Goal: Task Accomplishment & Management: Manage account settings

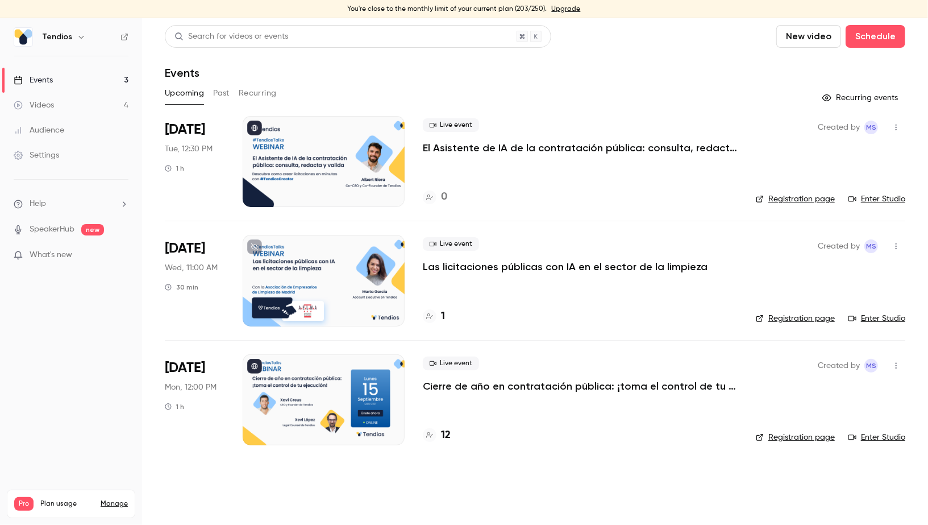
click at [77, 36] on icon "button" at bounding box center [81, 36] width 9 height 9
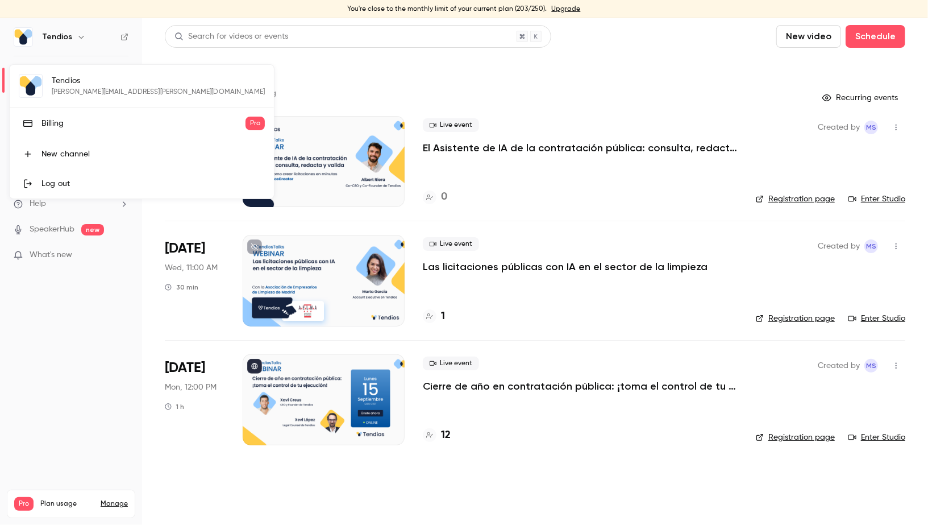
click at [110, 446] on div at bounding box center [464, 262] width 928 height 525
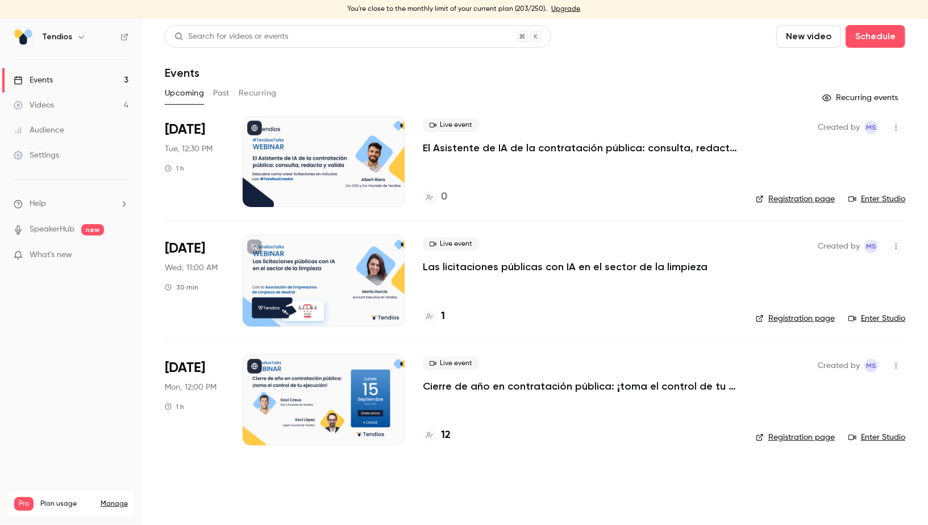
click at [78, 36] on icon "button" at bounding box center [80, 37] width 5 height 3
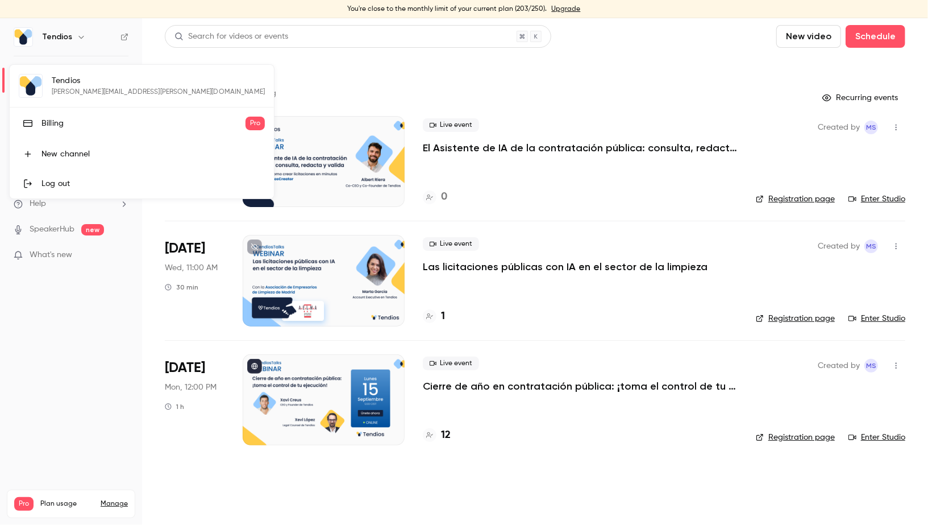
click at [55, 182] on div "Log out" at bounding box center [152, 183] width 223 height 11
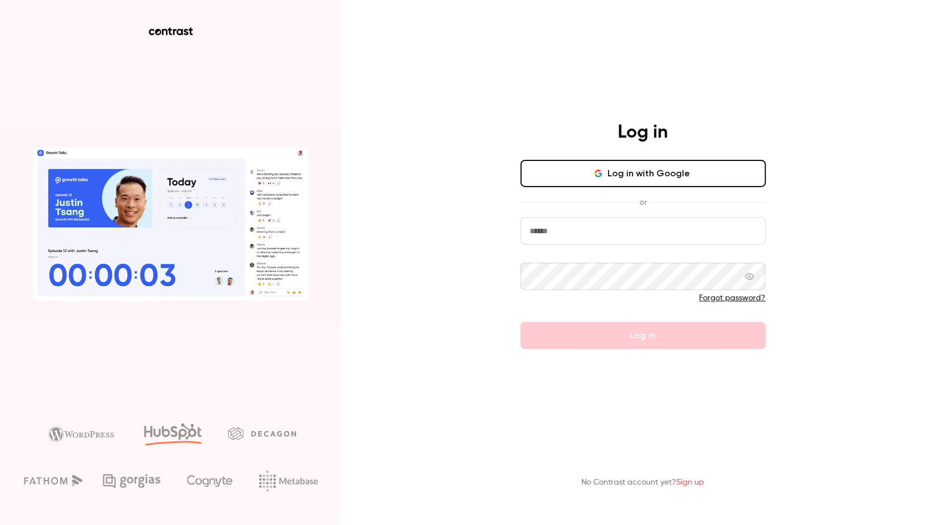
click at [644, 228] on input "email" at bounding box center [644, 230] width 246 height 27
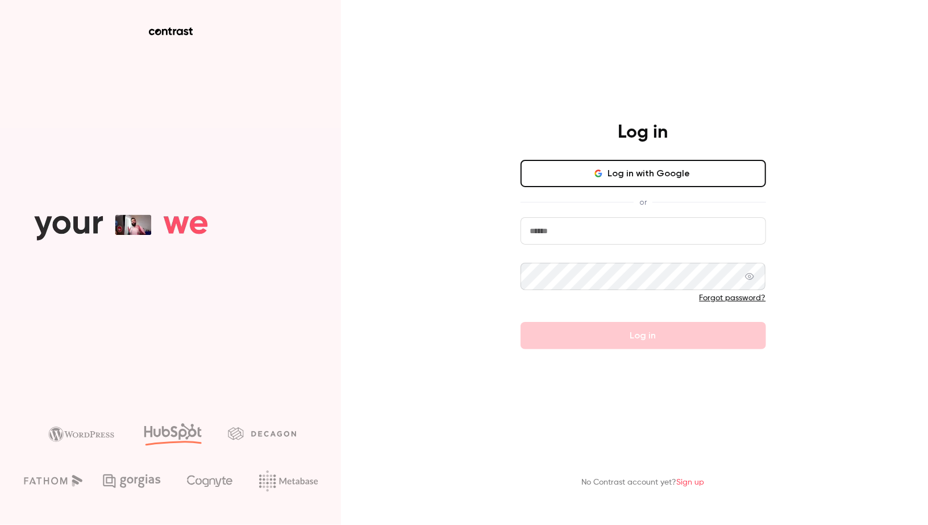
paste input "**********"
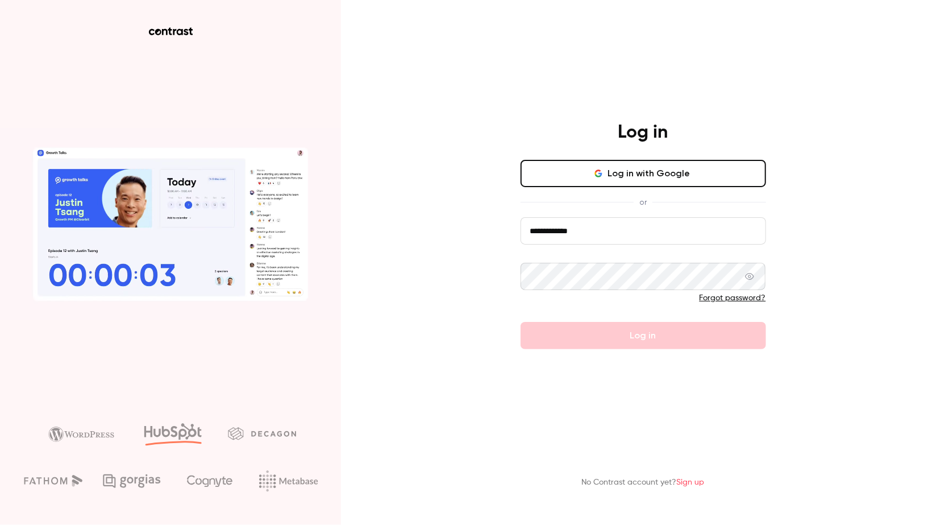
click at [617, 231] on input "**********" at bounding box center [644, 230] width 246 height 27
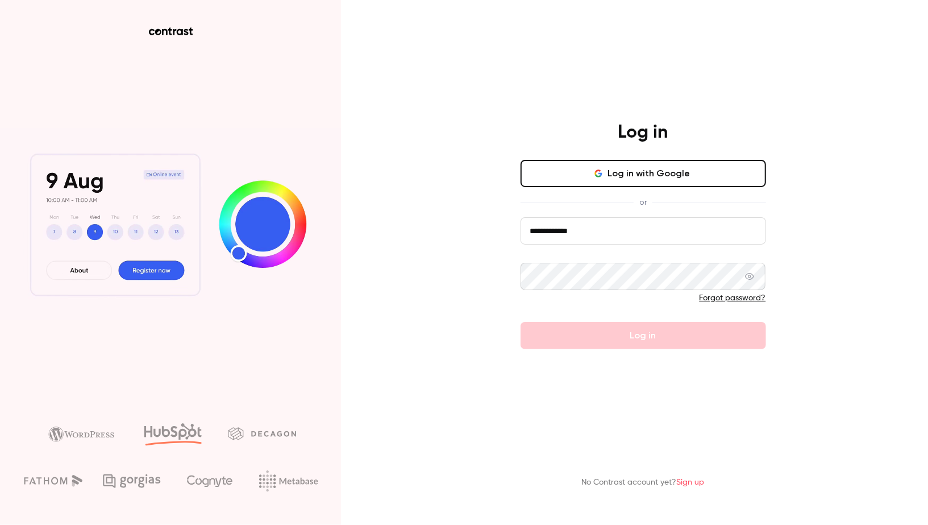
click at [617, 231] on input "**********" at bounding box center [644, 230] width 246 height 27
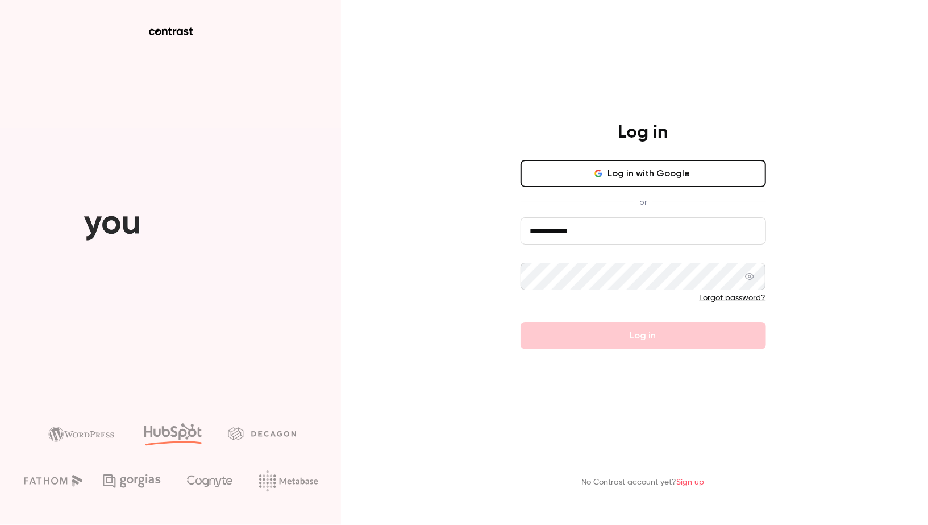
click at [617, 231] on input "**********" at bounding box center [644, 230] width 246 height 27
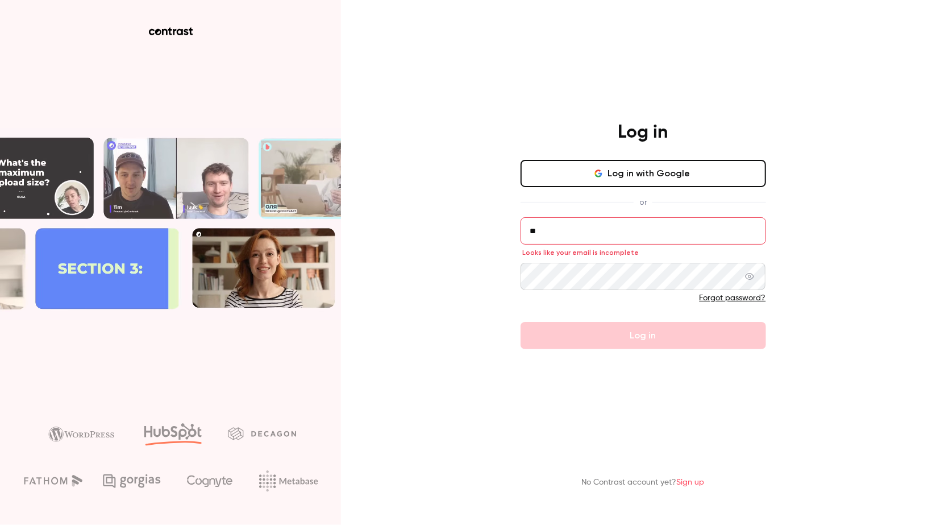
type input "*"
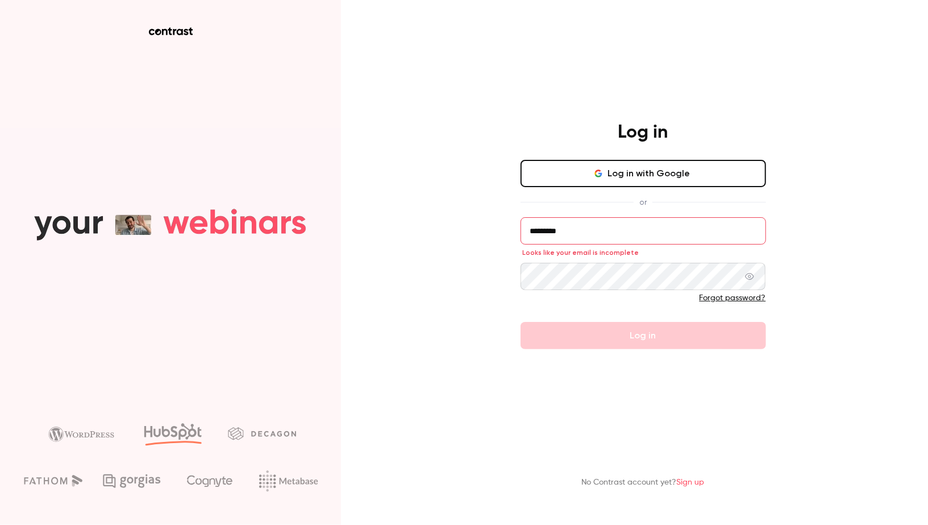
type input "**********"
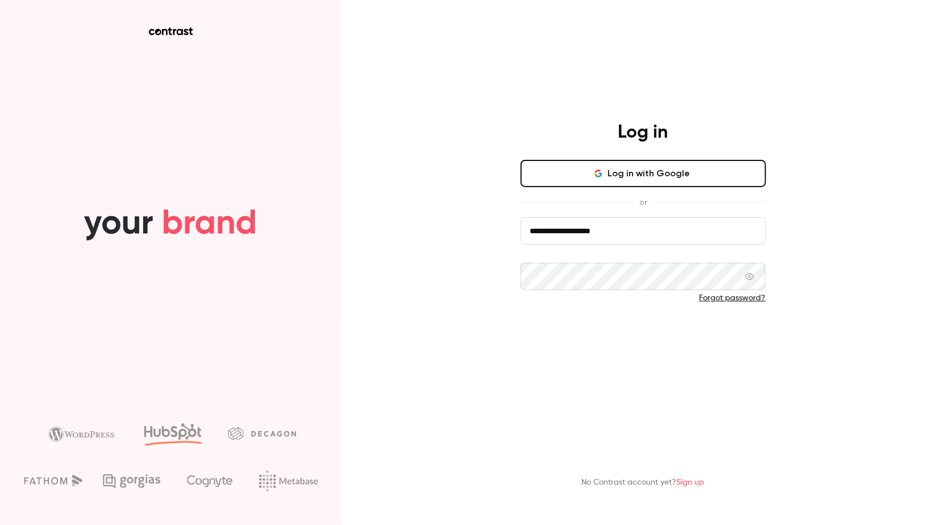
click at [574, 339] on button "Log in" at bounding box center [644, 335] width 246 height 27
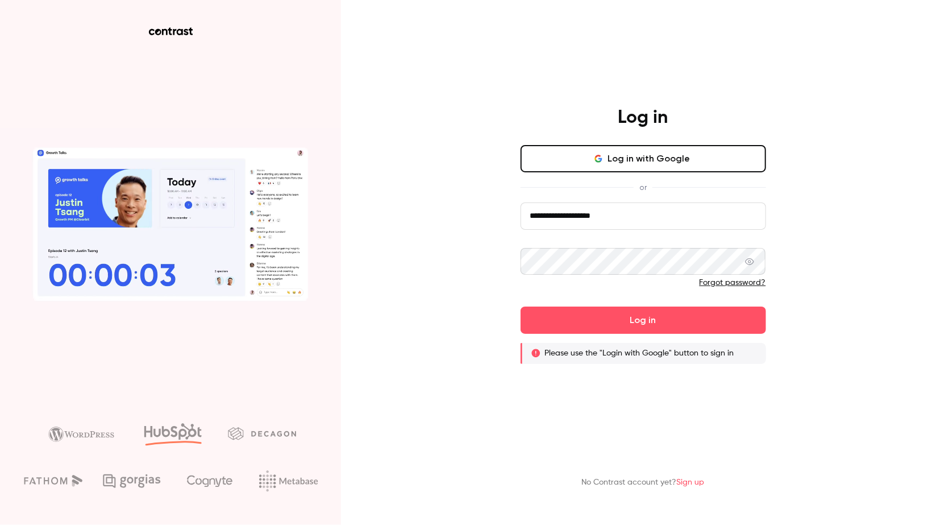
click at [753, 282] on link "Forgot password?" at bounding box center [733, 282] width 66 height 8
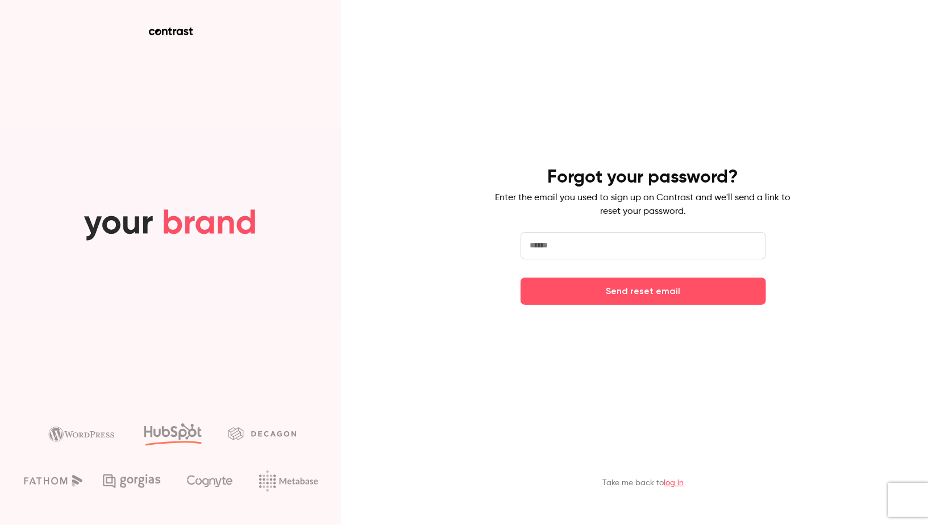
click at [646, 259] on form "Send reset email" at bounding box center [644, 268] width 246 height 73
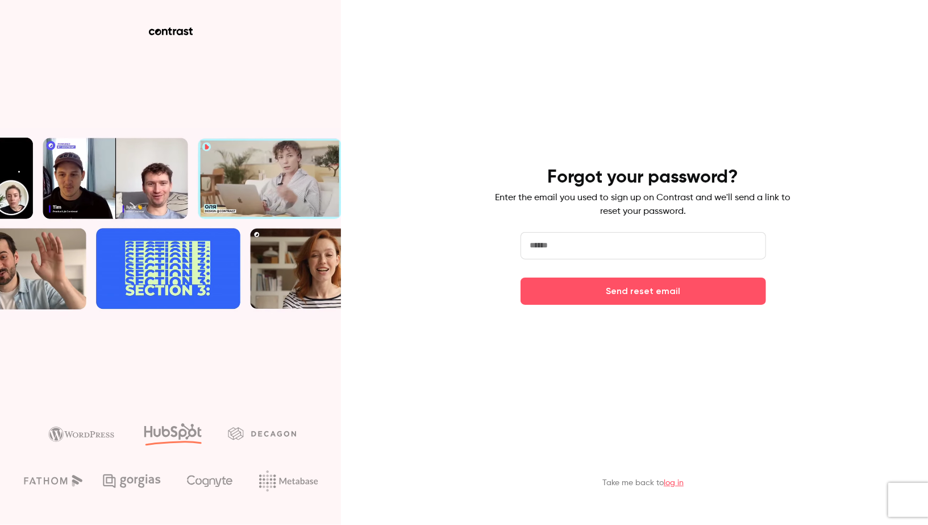
click at [632, 249] on input "email" at bounding box center [644, 245] width 246 height 27
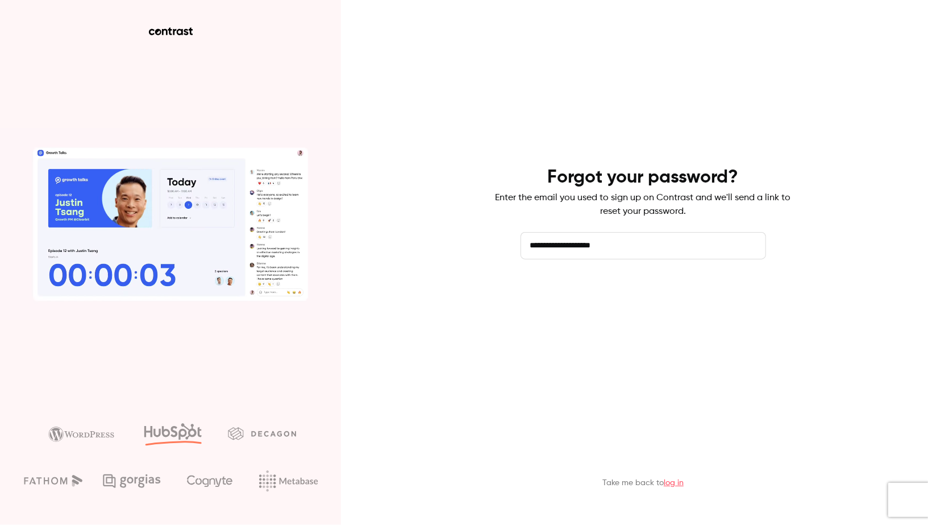
type input "**********"
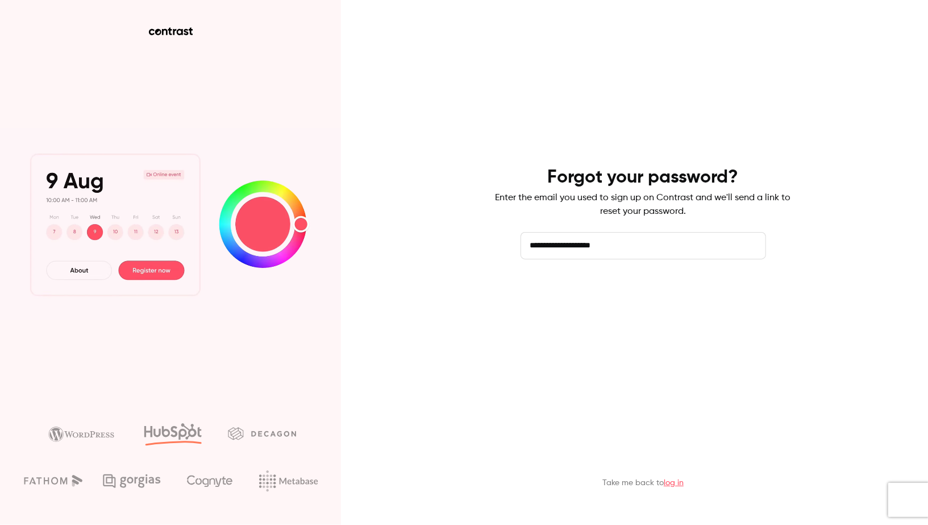
click at [635, 288] on button "Send reset email" at bounding box center [644, 290] width 246 height 27
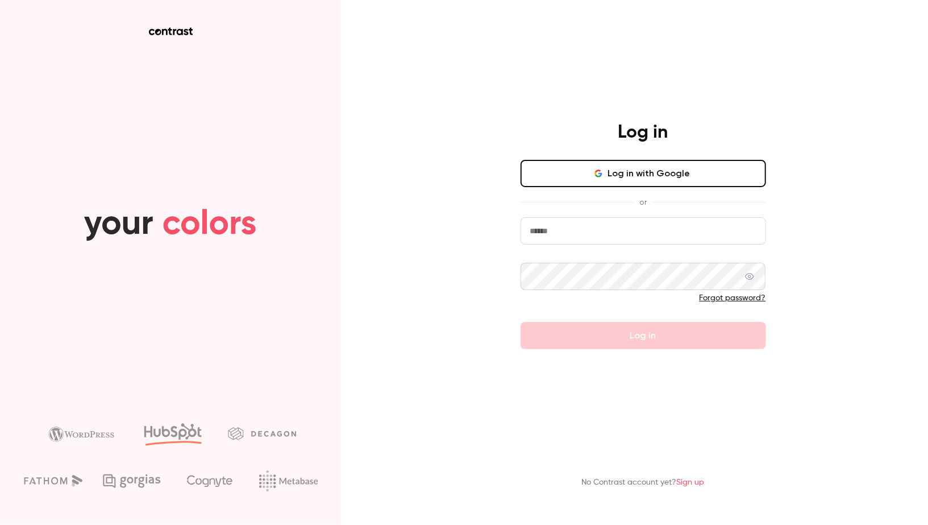
click at [570, 177] on button "Log in with Google" at bounding box center [644, 173] width 246 height 27
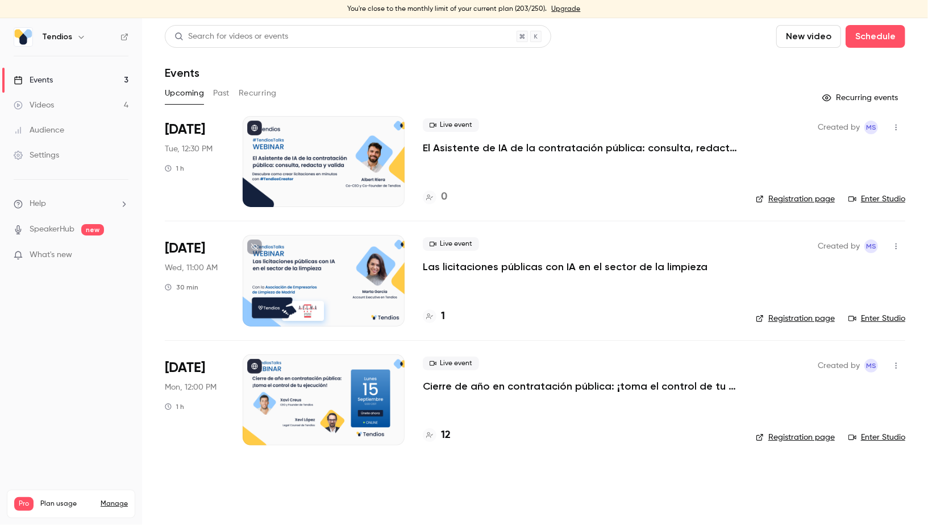
click at [81, 40] on icon "button" at bounding box center [81, 36] width 9 height 9
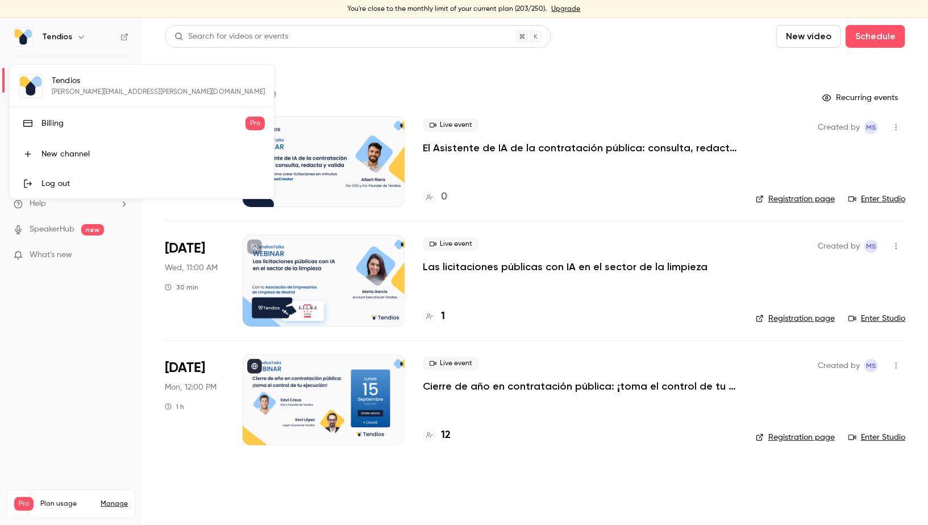
click at [64, 352] on div at bounding box center [464, 262] width 928 height 525
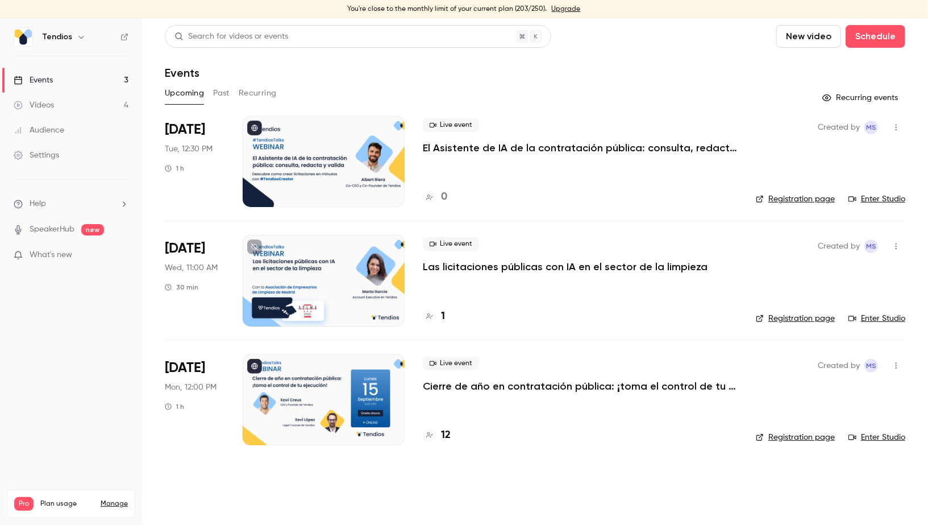
click at [78, 35] on icon "button" at bounding box center [81, 36] width 9 height 9
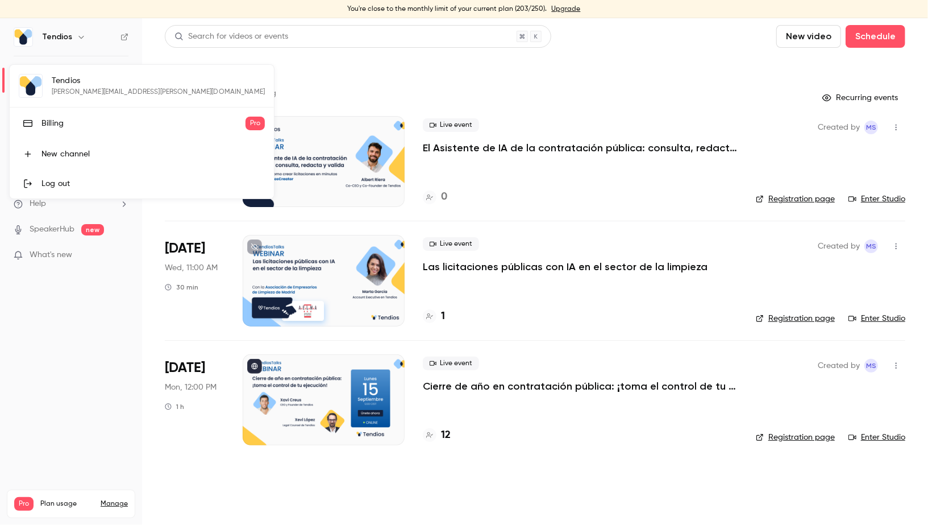
click at [119, 501] on div at bounding box center [464, 262] width 928 height 525
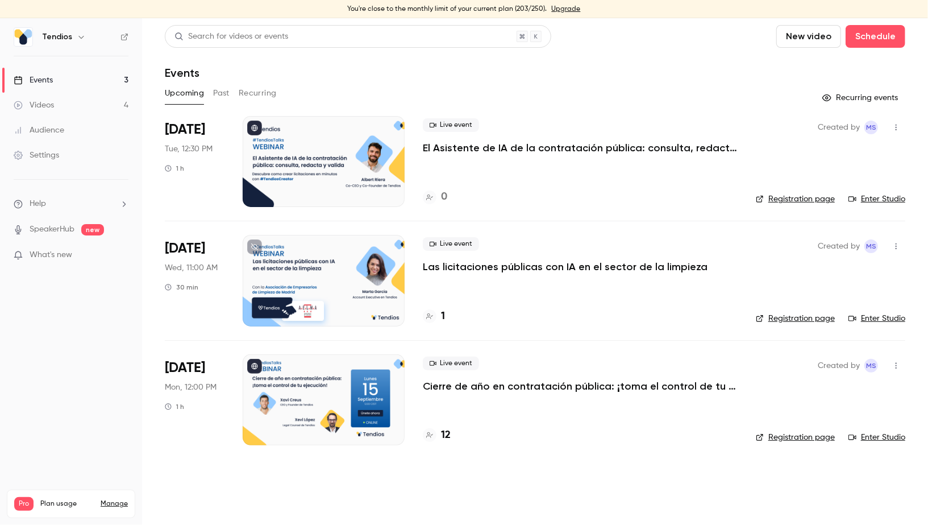
click at [62, 152] on link "Settings" at bounding box center [71, 155] width 142 height 25
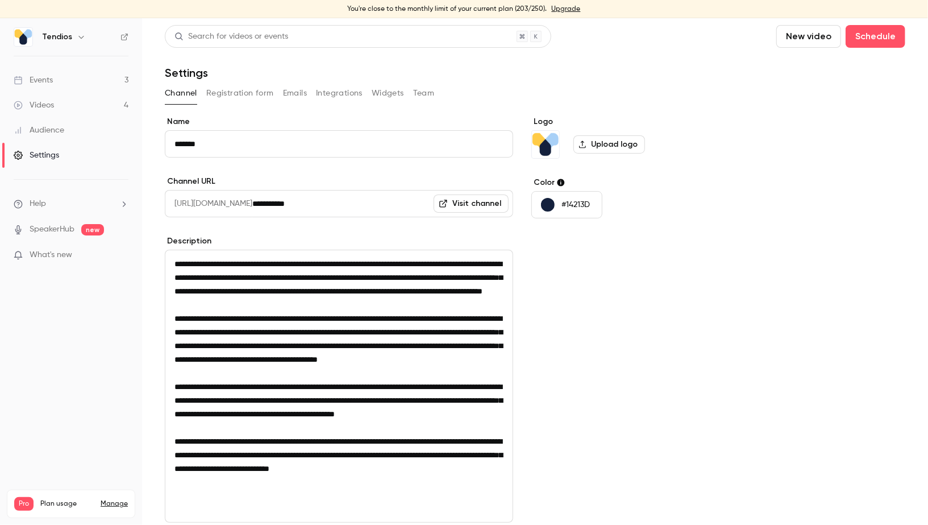
scroll to position [148, 0]
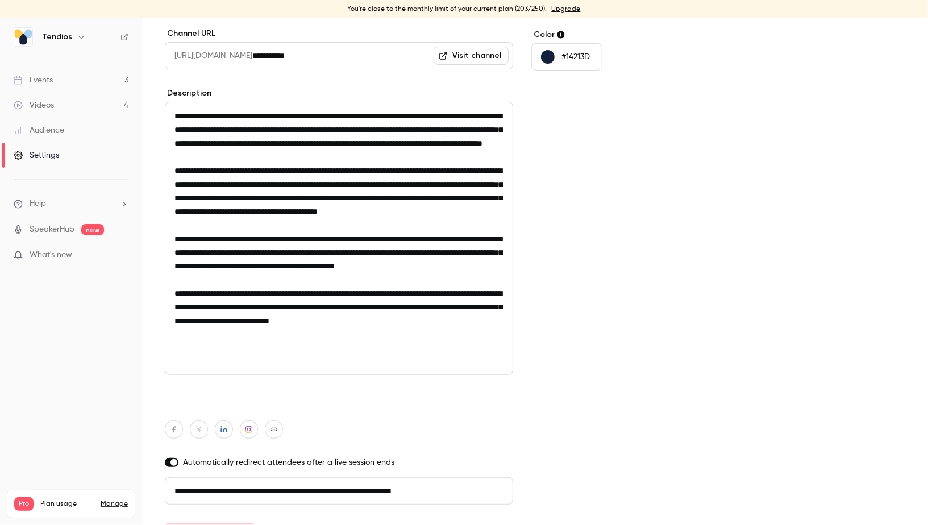
click at [63, 124] on div "Audience" at bounding box center [39, 129] width 51 height 11
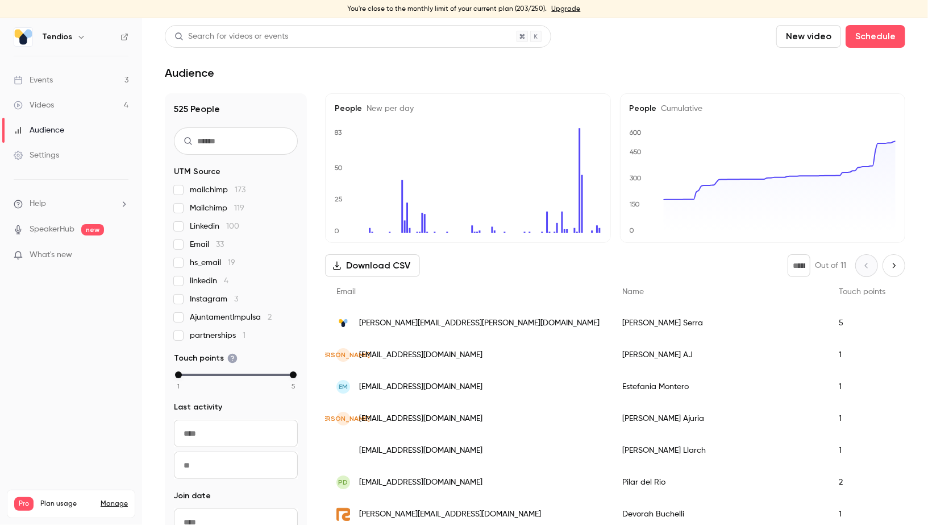
click at [78, 34] on icon "button" at bounding box center [81, 36] width 9 height 9
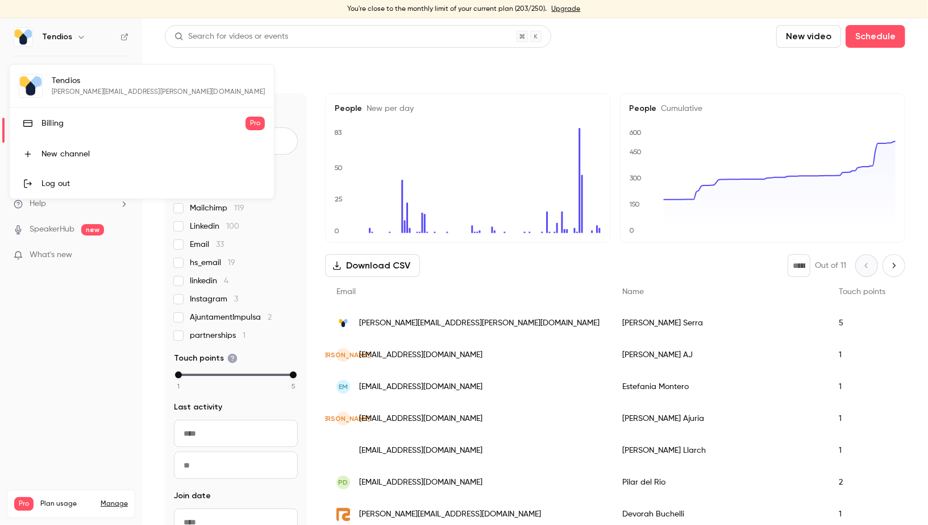
click at [267, 95] on div at bounding box center [464, 262] width 928 height 525
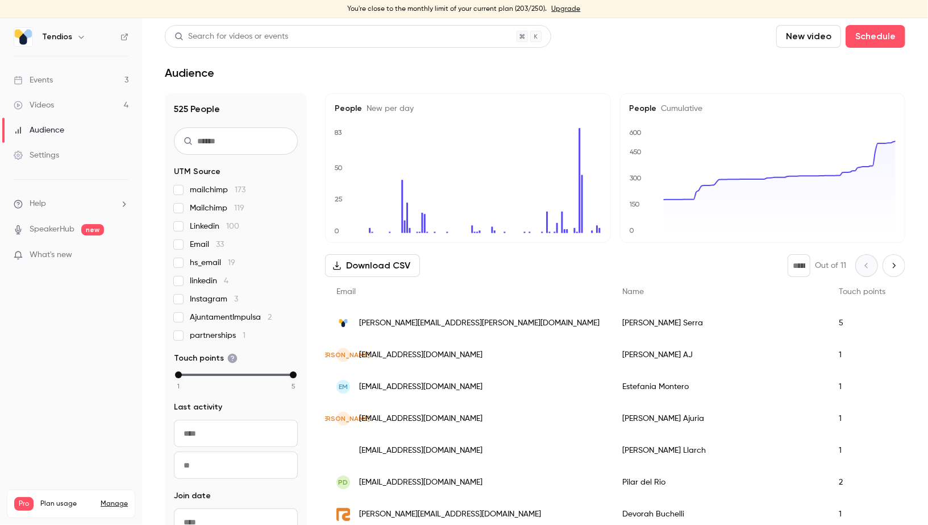
click at [64, 85] on link "Events 3" at bounding box center [71, 80] width 142 height 25
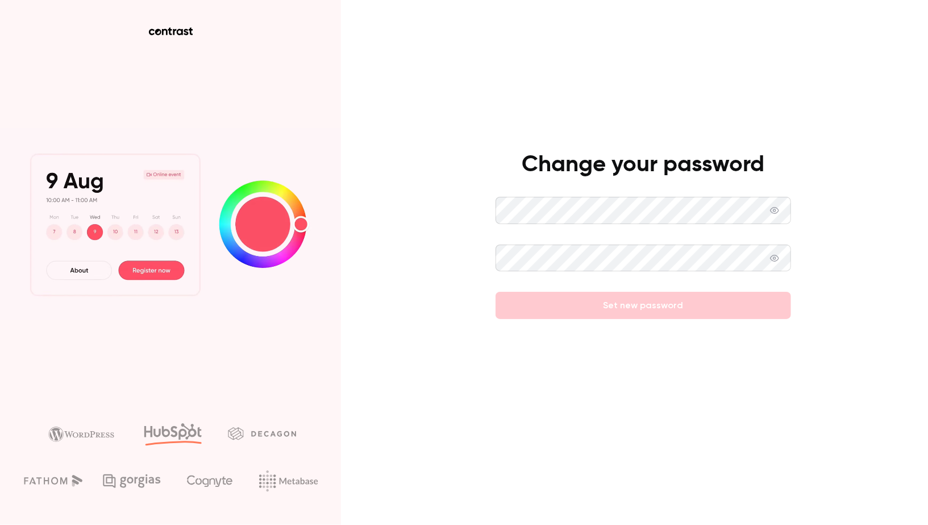
click at [774, 212] on icon at bounding box center [774, 210] width 9 height 9
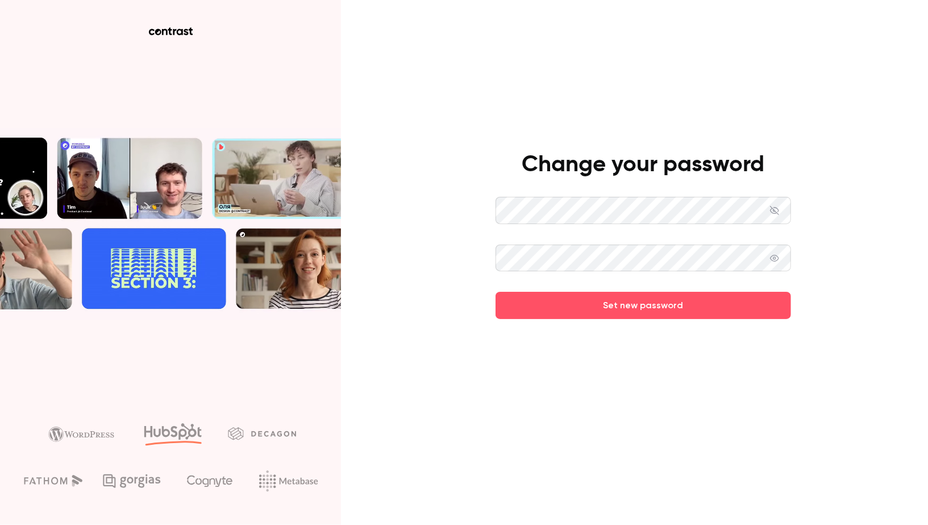
click at [776, 258] on icon at bounding box center [774, 257] width 9 height 9
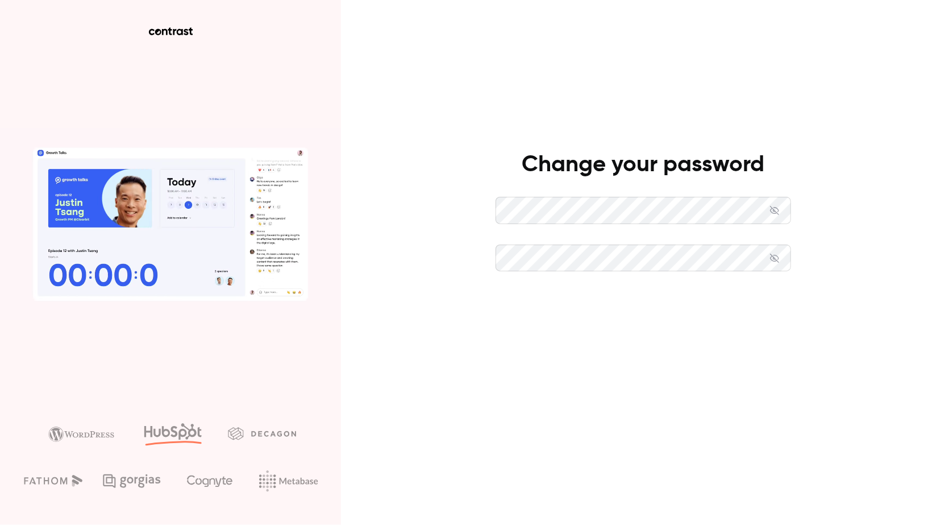
click at [689, 307] on button "Set new password" at bounding box center [644, 305] width 296 height 27
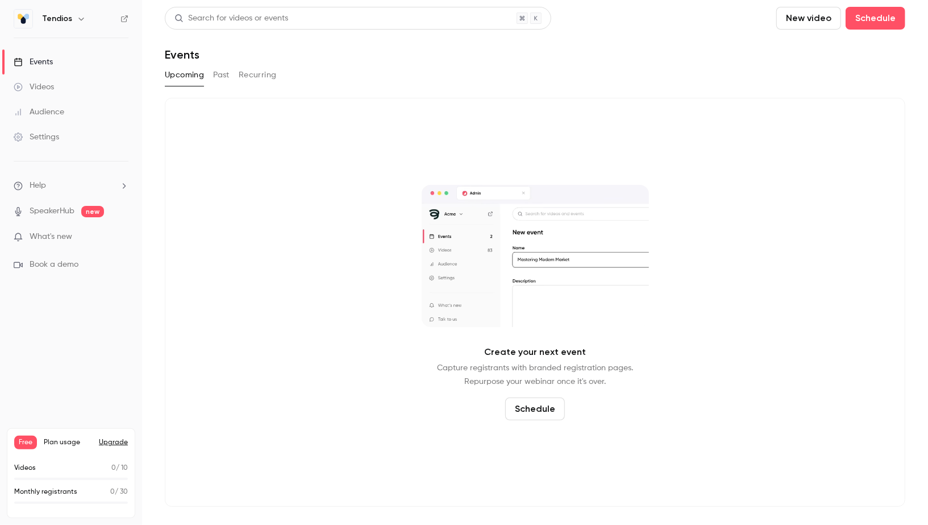
click at [73, 64] on link "Events" at bounding box center [71, 61] width 142 height 25
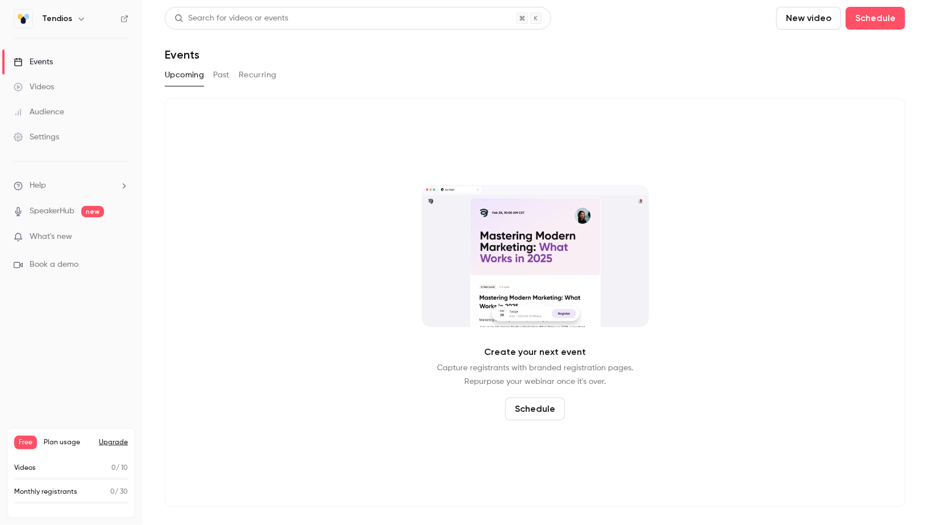
click at [38, 63] on div "Events" at bounding box center [33, 61] width 39 height 11
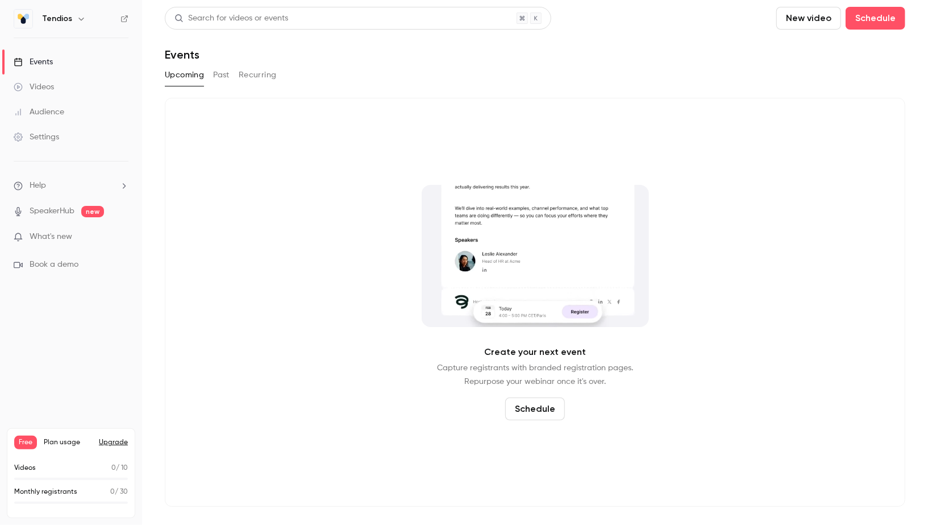
click at [38, 82] on div "Videos" at bounding box center [34, 86] width 40 height 11
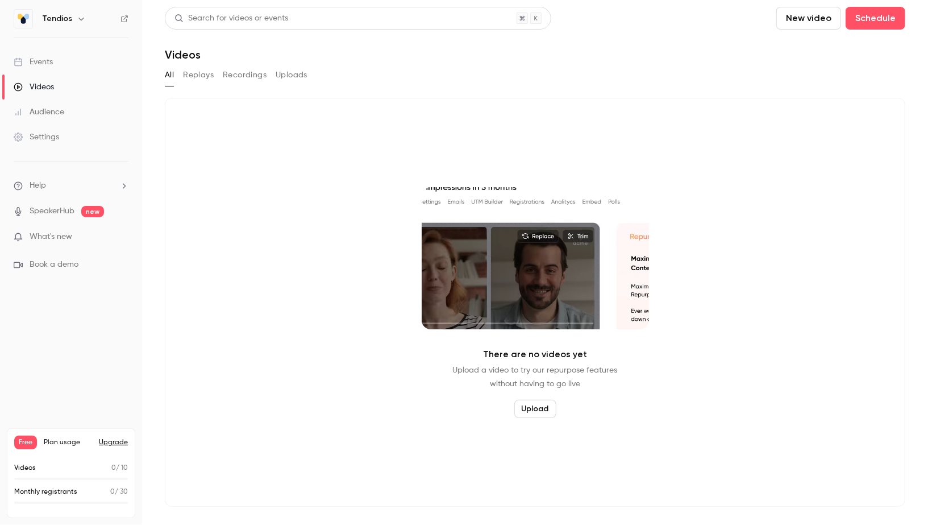
click at [38, 64] on div "Events" at bounding box center [33, 61] width 39 height 11
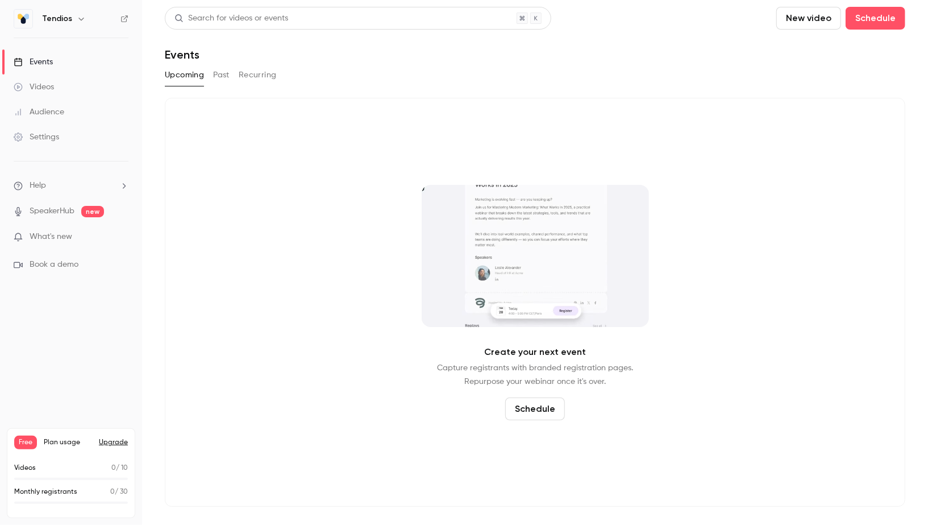
click at [74, 15] on button "button" at bounding box center [81, 19] width 14 height 14
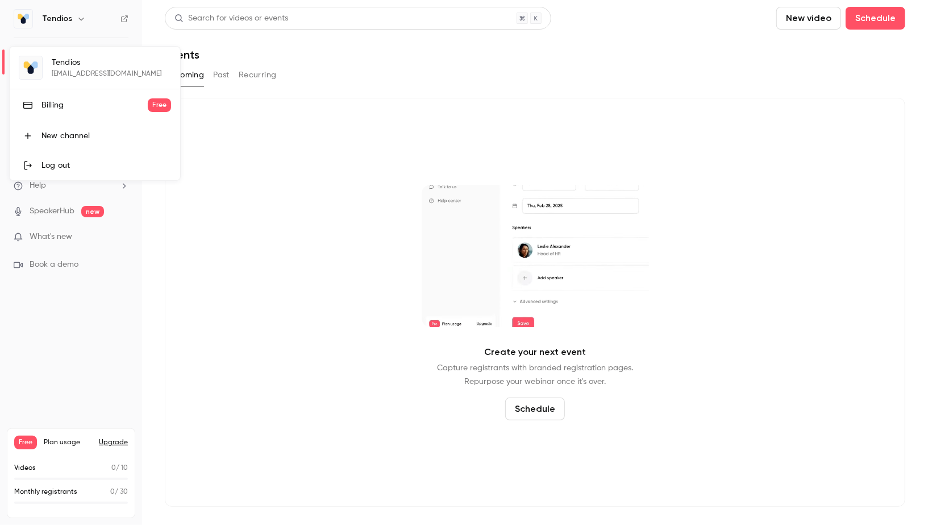
click at [80, 162] on div "Log out" at bounding box center [106, 165] width 130 height 11
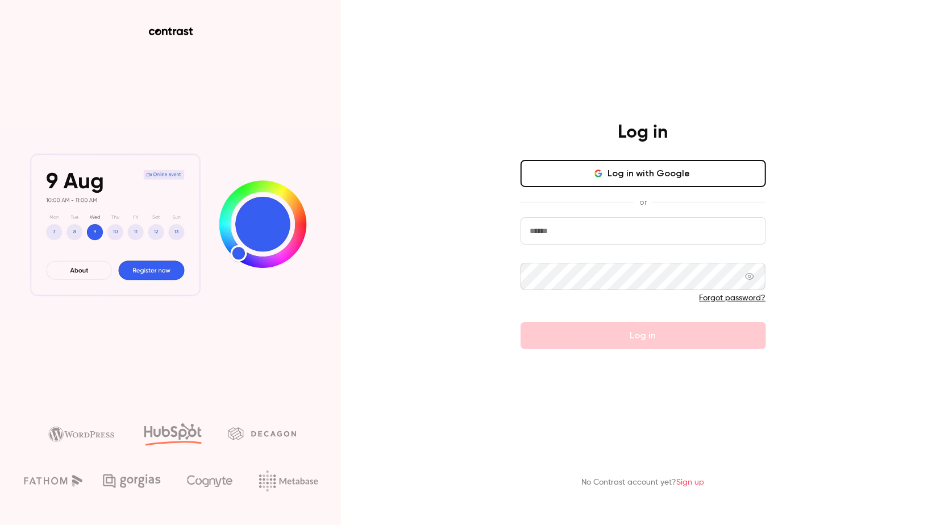
click at [621, 243] on input "email" at bounding box center [644, 230] width 246 height 27
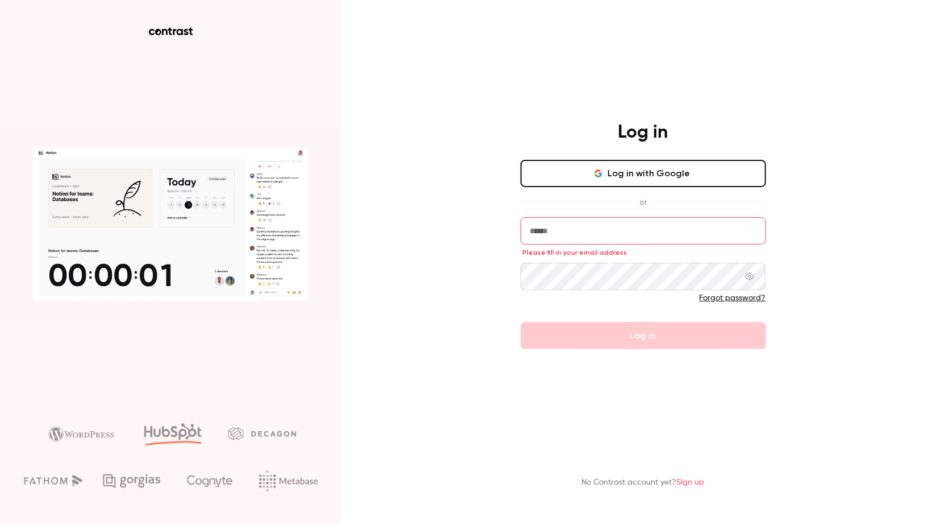
type input "**********"
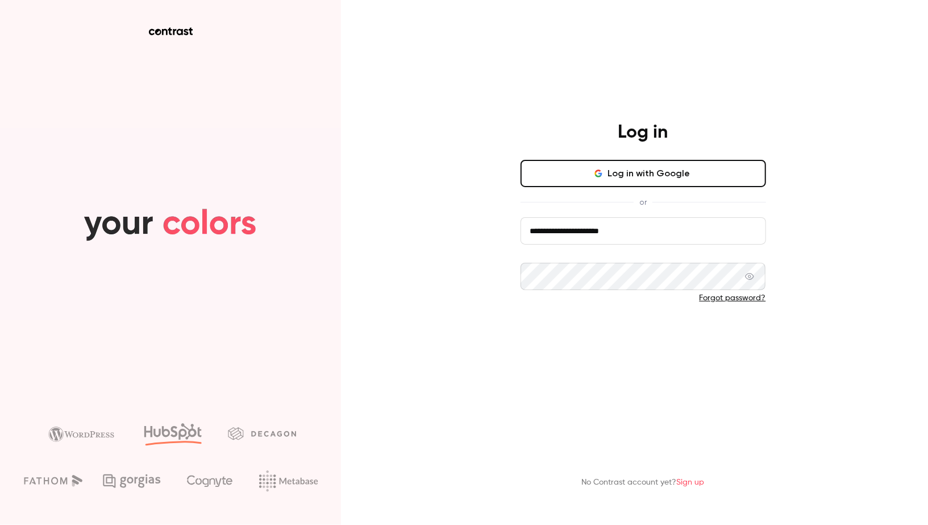
click at [719, 341] on button "Log in" at bounding box center [644, 335] width 246 height 27
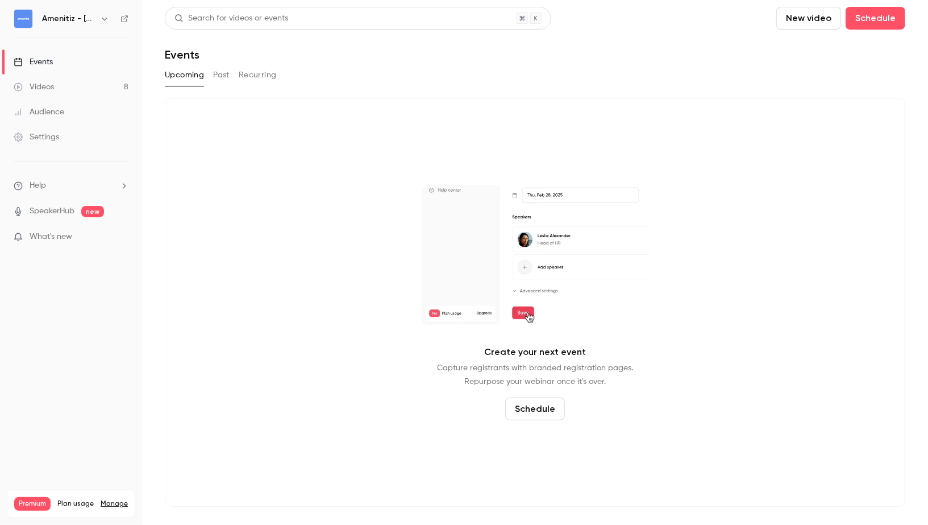
click at [90, 86] on link "Videos 8" at bounding box center [71, 86] width 142 height 25
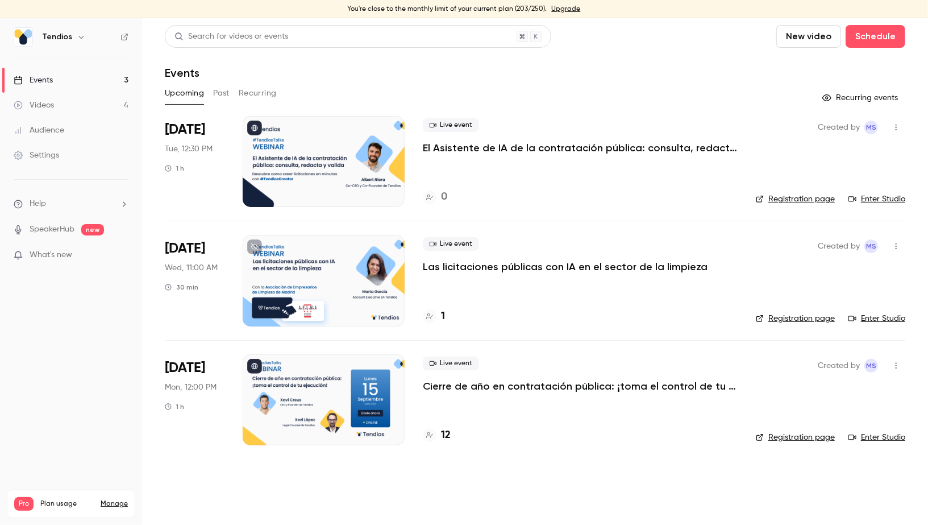
click at [510, 144] on p "El Asistente de IA de la contratación pública: consulta, redacta y valida." at bounding box center [580, 148] width 315 height 14
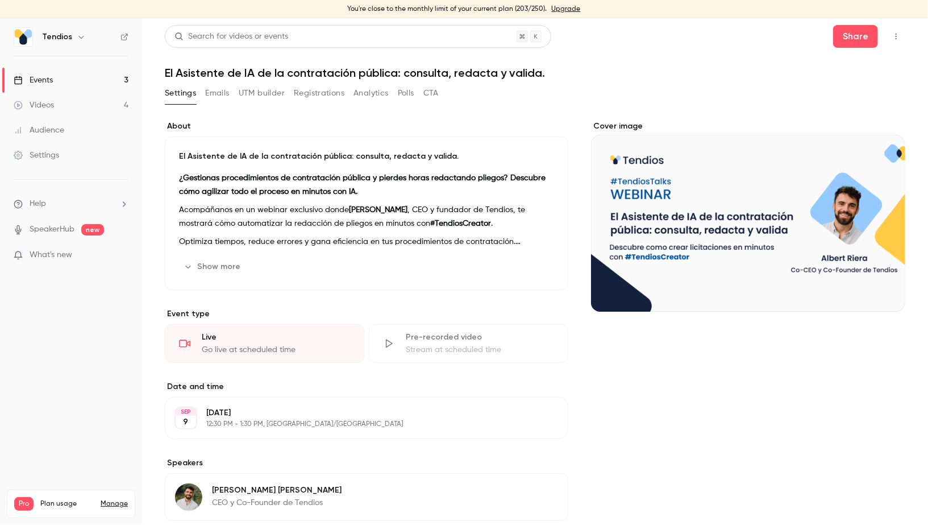
click at [269, 73] on h1 "El Asistente de IA de la contratación pública: consulta, redacta y valida." at bounding box center [535, 73] width 741 height 14
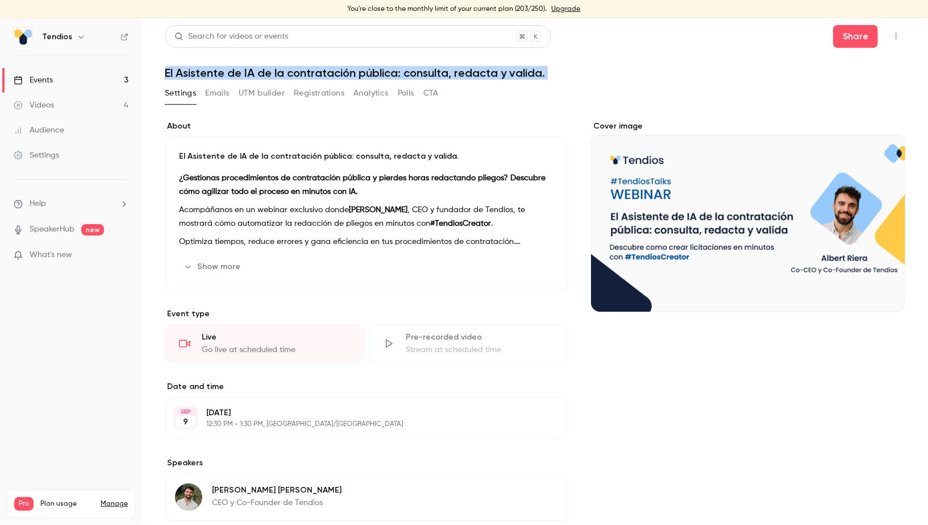
click at [269, 73] on h1 "El Asistente de IA de la contratación pública: consulta, redacta y valida." at bounding box center [535, 73] width 741 height 14
copy div "El Asistente de IA de la contratación pública: consulta, redacta y valida. Sett…"
click at [84, 80] on link "Events 3" at bounding box center [71, 80] width 142 height 25
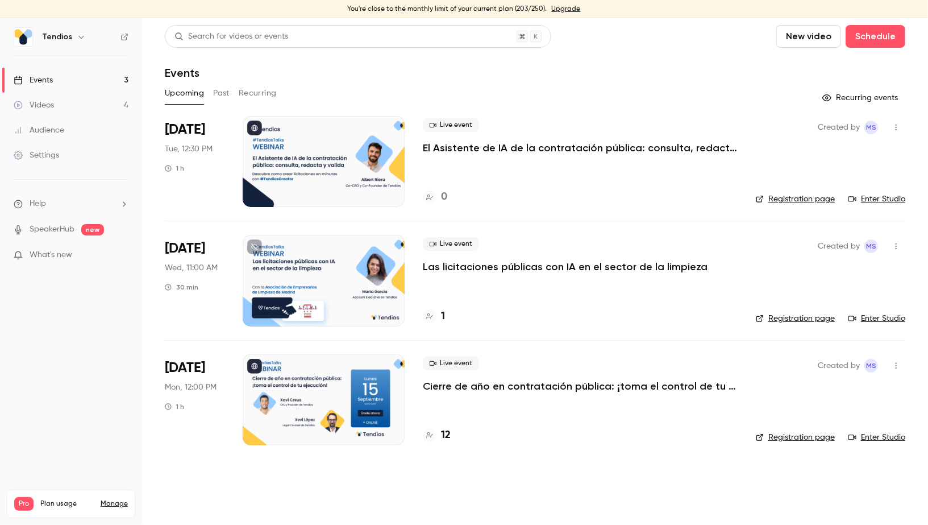
click at [85, 36] on button "button" at bounding box center [81, 37] width 14 height 14
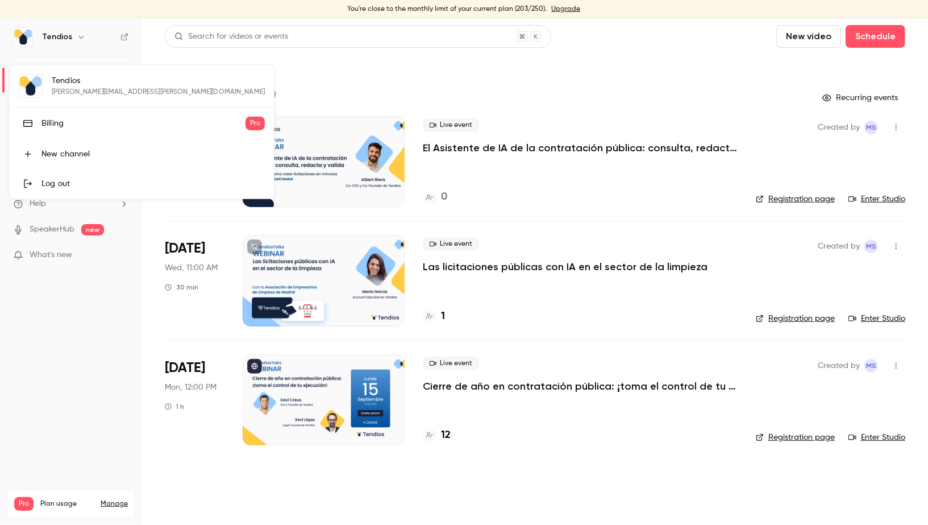
click at [74, 37] on div at bounding box center [464, 262] width 928 height 525
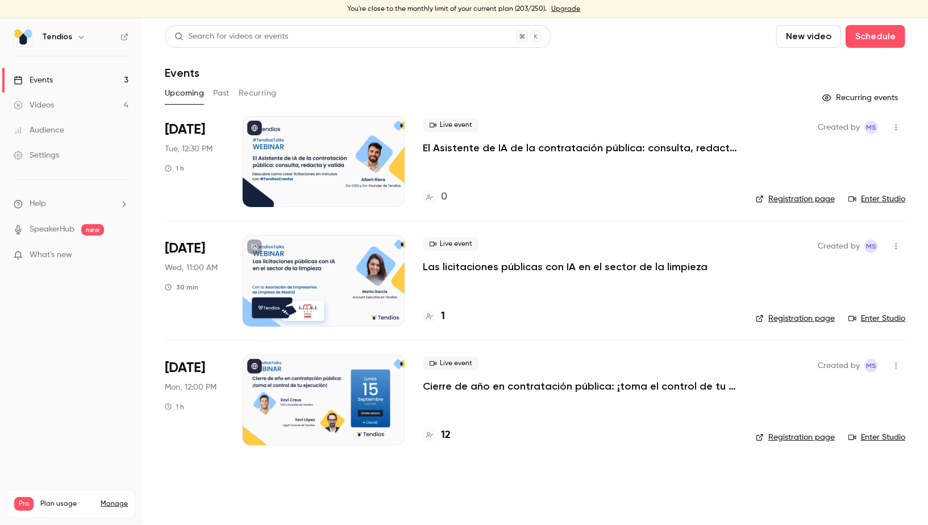
click at [83, 38] on icon "button" at bounding box center [81, 36] width 9 height 9
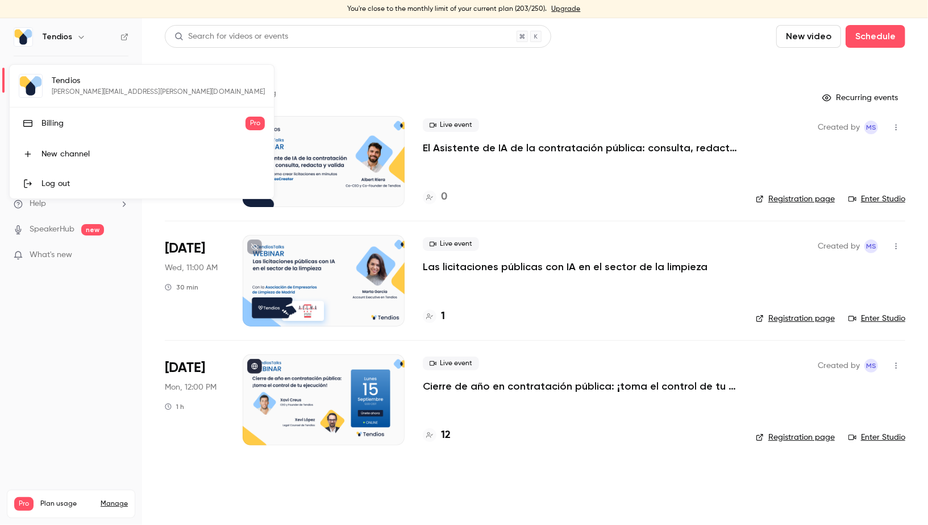
click at [60, 255] on div at bounding box center [464, 262] width 928 height 525
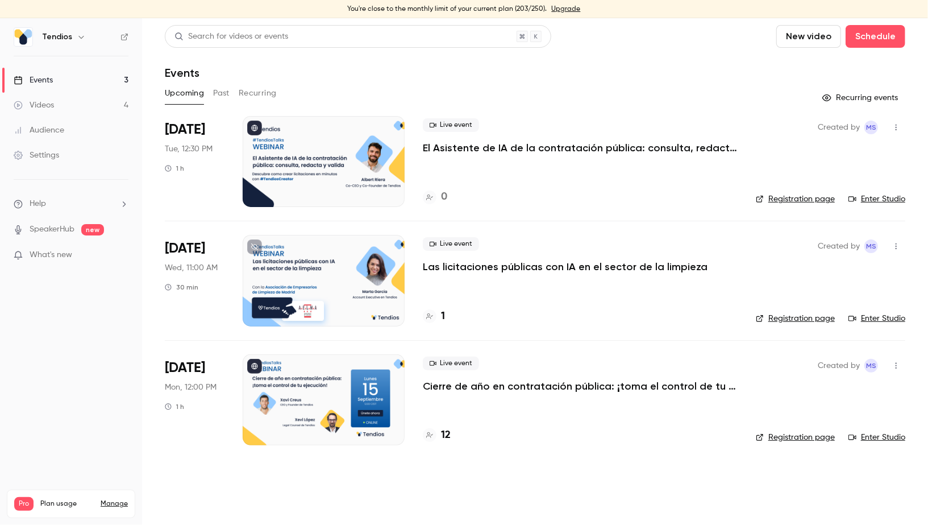
click at [45, 155] on div "Settings" at bounding box center [36, 154] width 45 height 11
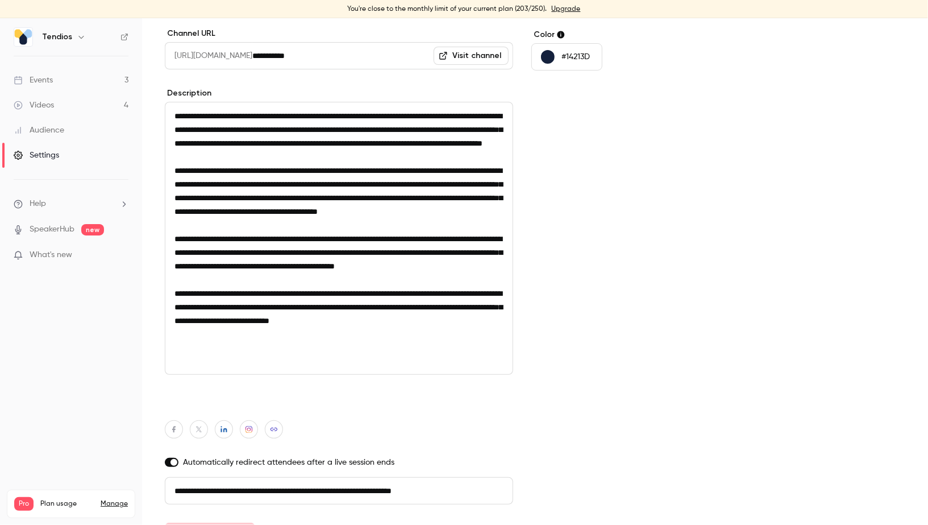
scroll to position [1, 0]
click at [115, 499] on link "Manage" at bounding box center [114, 503] width 27 height 9
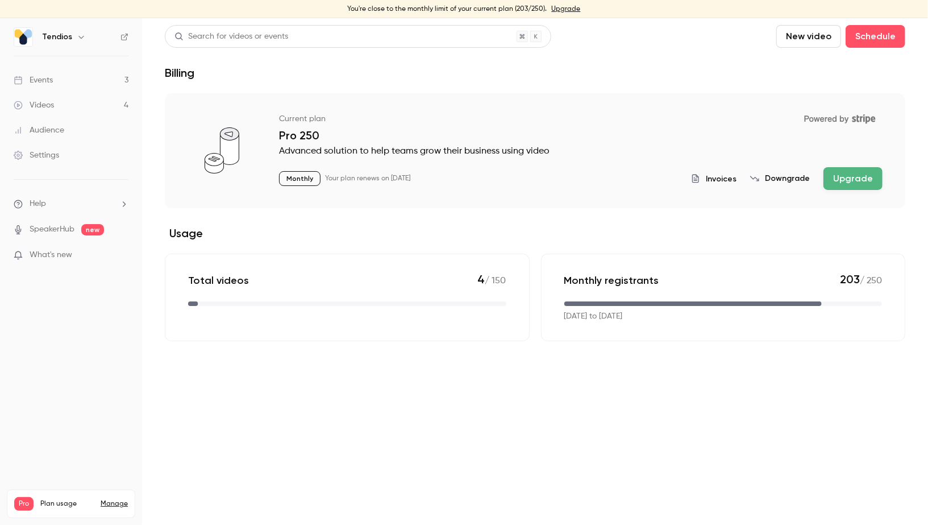
click at [78, 37] on icon "button" at bounding box center [80, 37] width 5 height 3
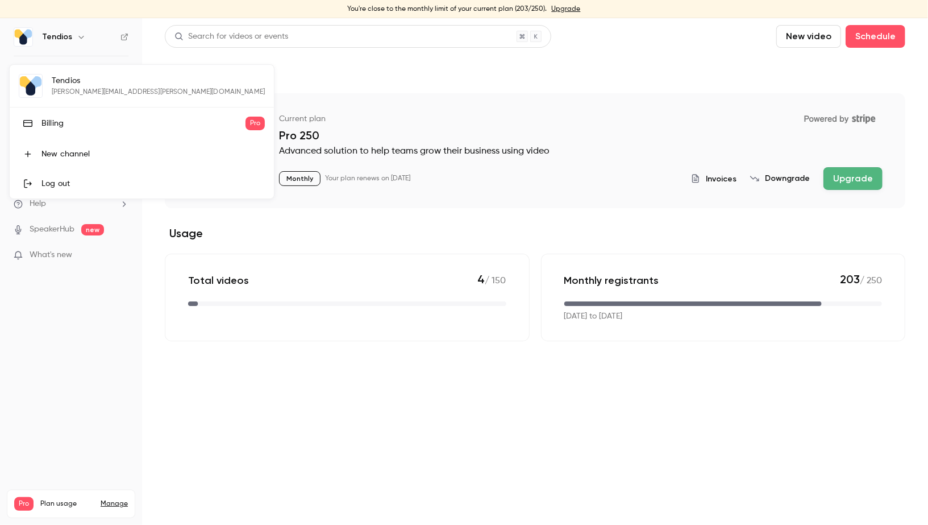
click at [75, 74] on div "Tendios maria.serra@tendios.com Billing Pro New channel Log out" at bounding box center [142, 132] width 264 height 134
click at [34, 82] on div "Tendios maria.serra@tendios.com Billing Pro New channel Log out" at bounding box center [142, 132] width 264 height 134
click at [55, 120] on div "Billing" at bounding box center [143, 123] width 204 height 11
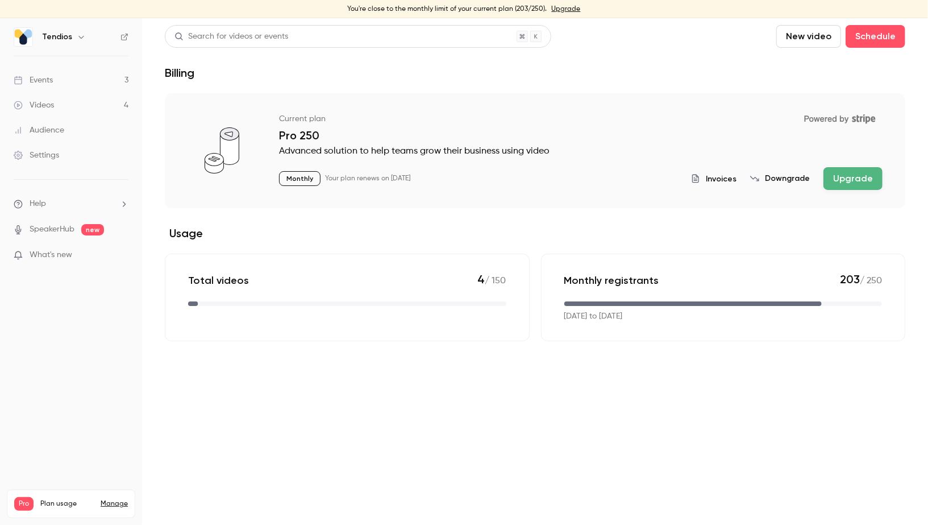
click at [74, 203] on li "Help" at bounding box center [71, 204] width 115 height 12
click at [54, 156] on div at bounding box center [464, 262] width 928 height 525
click at [45, 152] on div "Settings" at bounding box center [36, 154] width 45 height 11
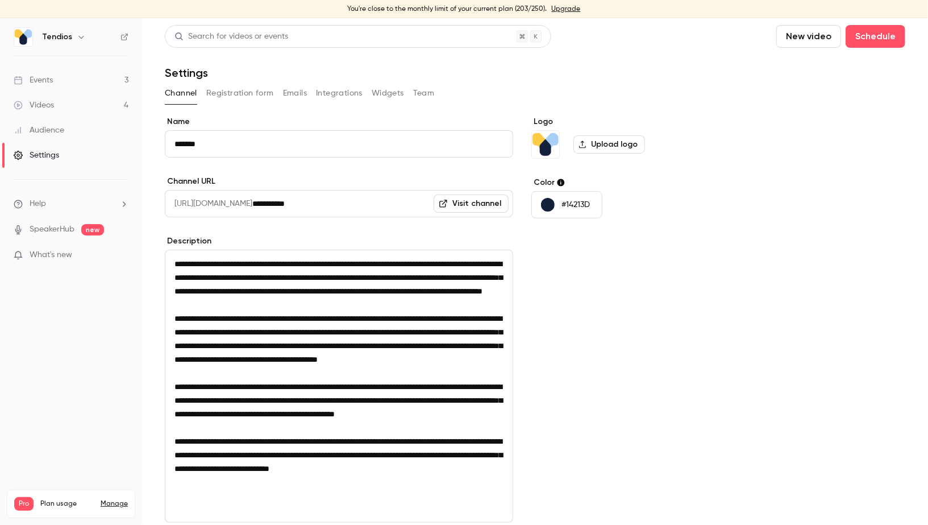
click at [426, 94] on button "Team" at bounding box center [424, 93] width 22 height 18
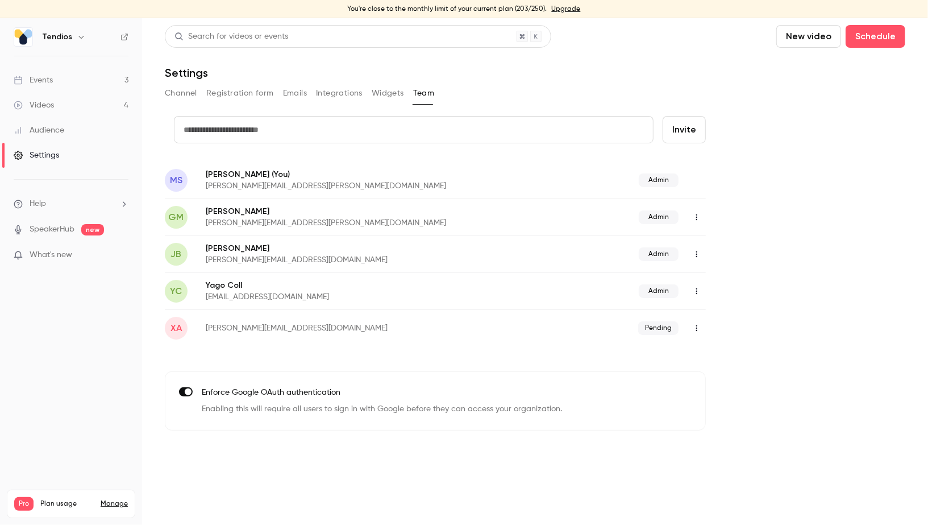
click at [82, 36] on icon "button" at bounding box center [81, 36] width 9 height 9
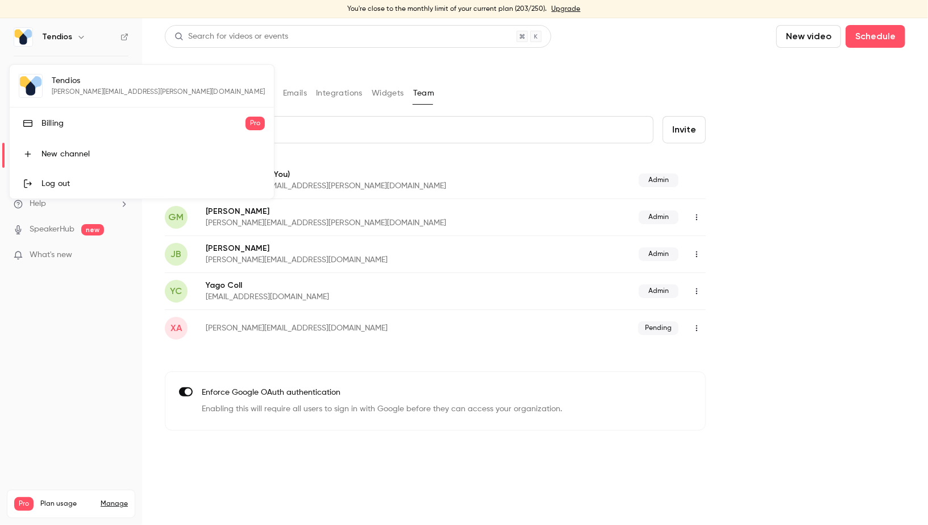
click at [74, 301] on div at bounding box center [464, 262] width 928 height 525
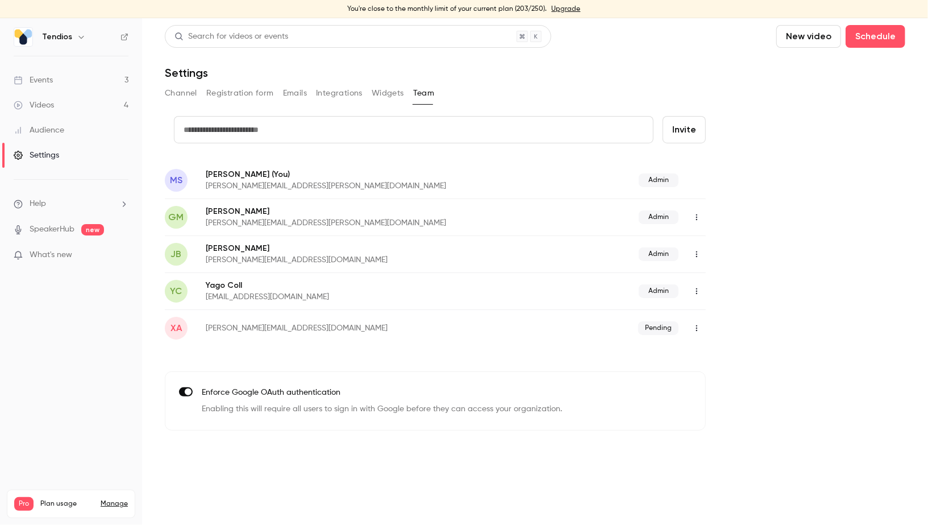
click at [39, 249] on span "What's new" at bounding box center [51, 255] width 43 height 12
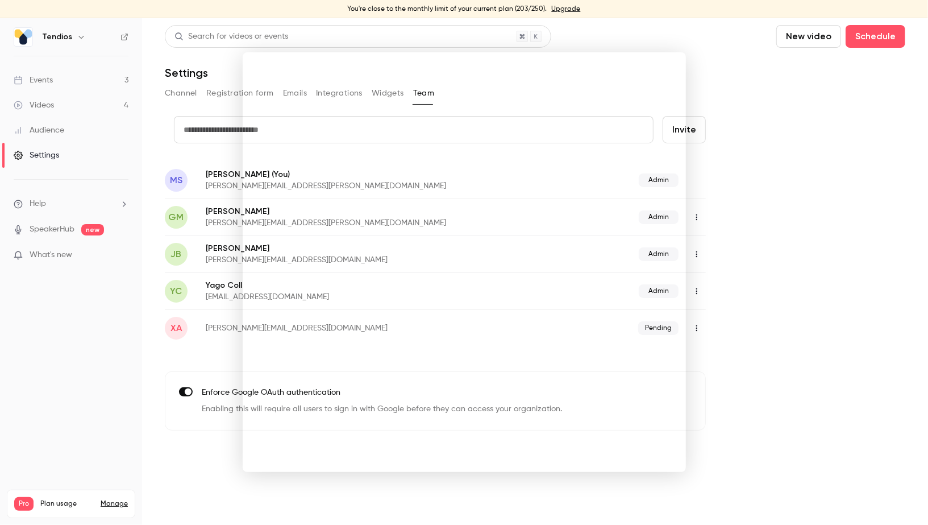
click at [721, 69] on div at bounding box center [464, 262] width 928 height 525
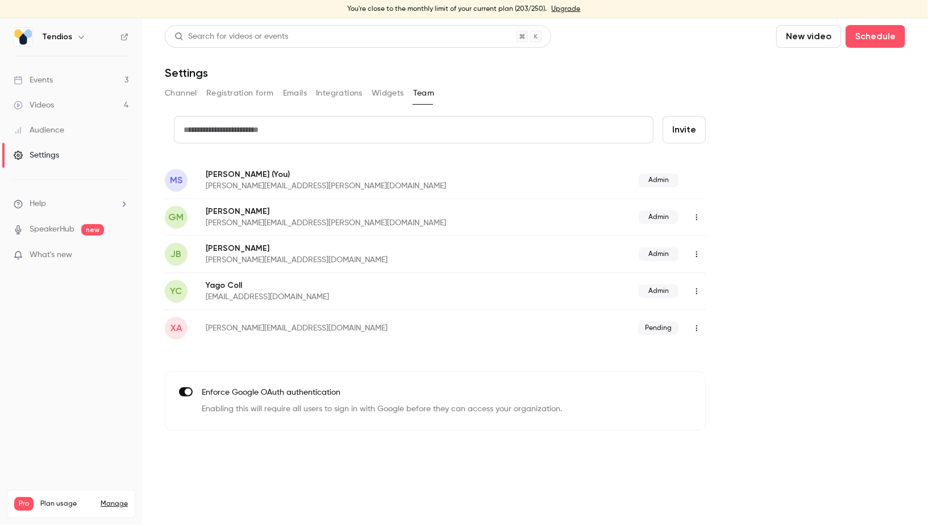
click at [57, 71] on link "Events 3" at bounding box center [71, 80] width 142 height 25
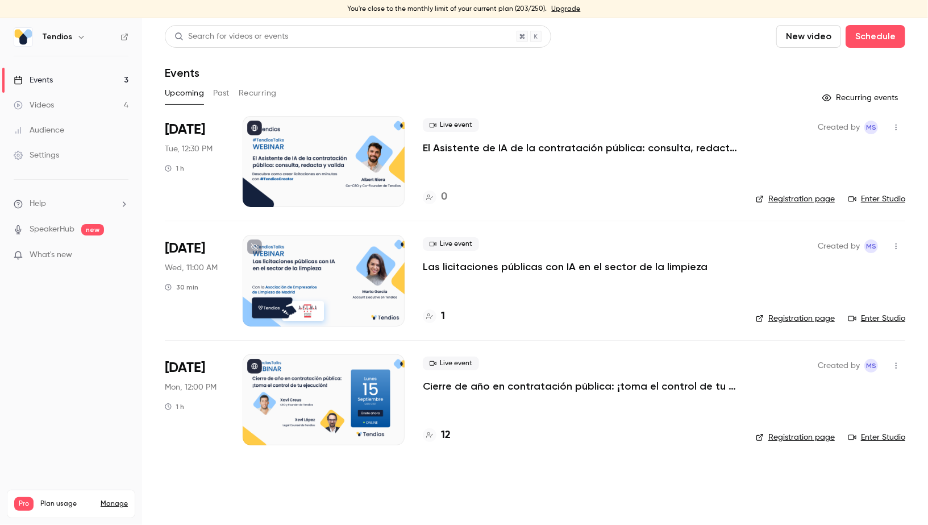
click at [65, 39] on h6 "Tendios" at bounding box center [57, 36] width 30 height 11
click at [79, 39] on icon "button" at bounding box center [81, 36] width 9 height 9
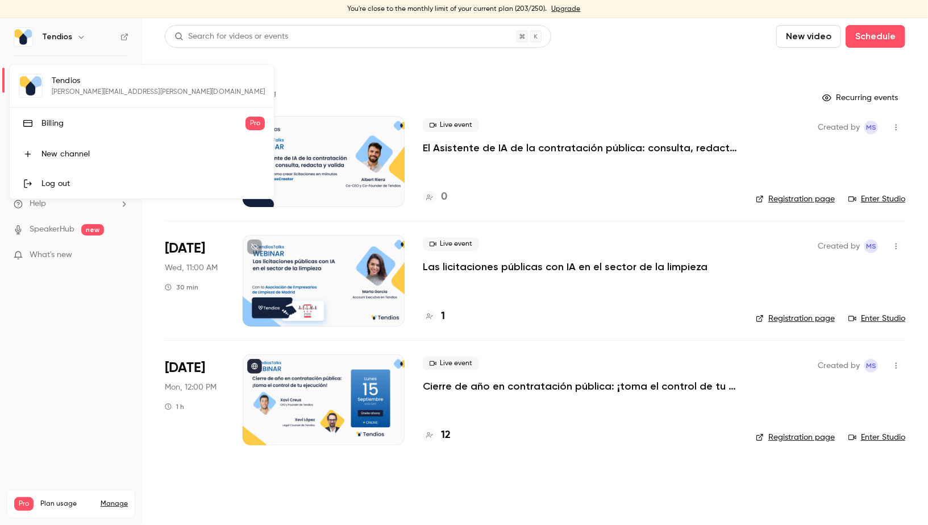
click at [124, 36] on div at bounding box center [464, 262] width 928 height 525
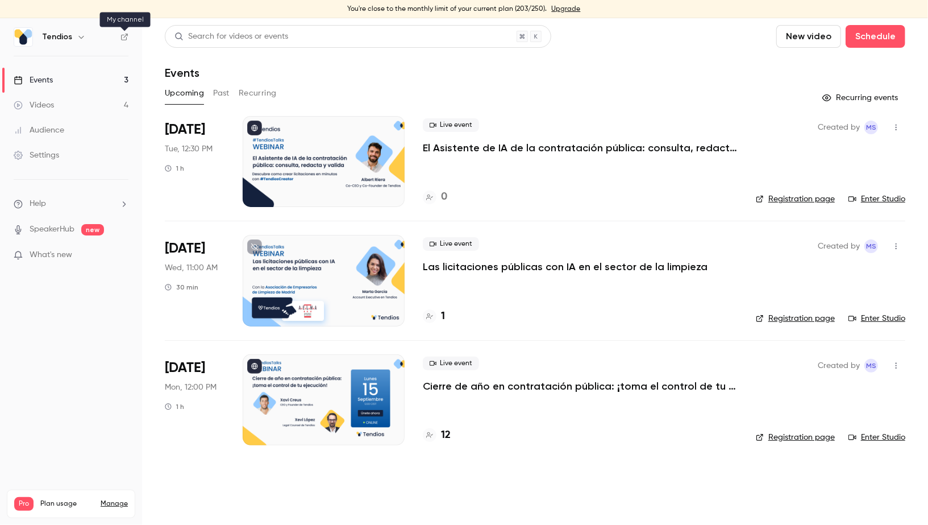
click at [121, 37] on icon at bounding box center [124, 37] width 7 height 7
click at [117, 82] on link "Events 3" at bounding box center [71, 80] width 142 height 25
click at [74, 150] on link "Settings" at bounding box center [71, 155] width 142 height 25
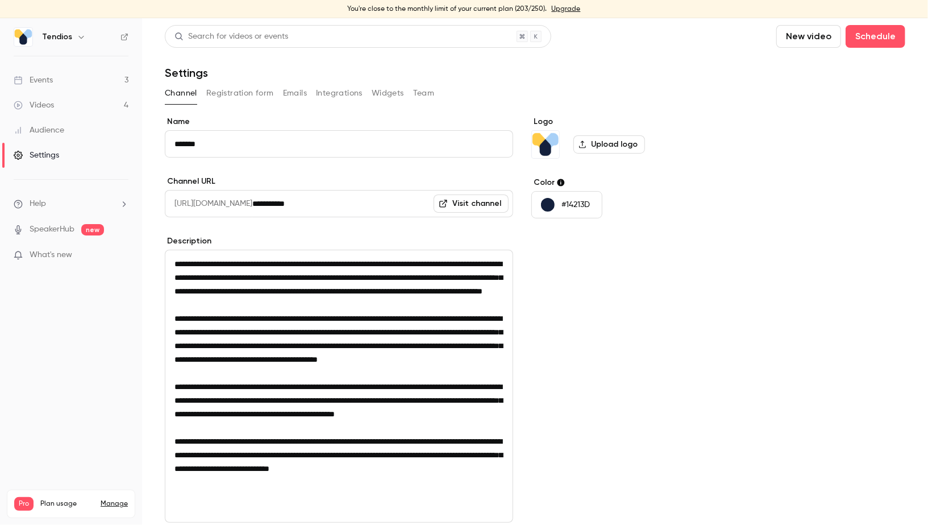
click at [249, 90] on button "Registration form" at bounding box center [240, 93] width 68 height 18
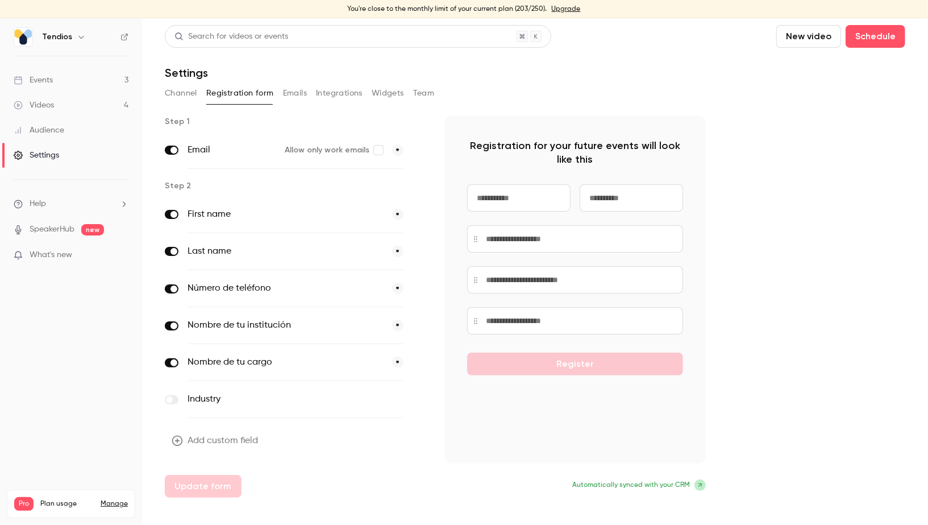
click at [283, 94] on button "Emails" at bounding box center [295, 93] width 24 height 18
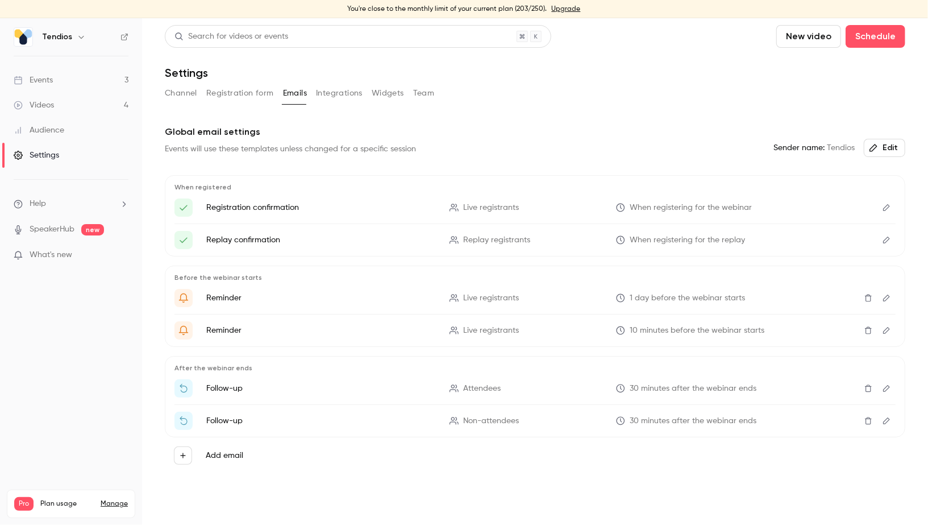
click at [342, 93] on button "Integrations" at bounding box center [339, 93] width 47 height 18
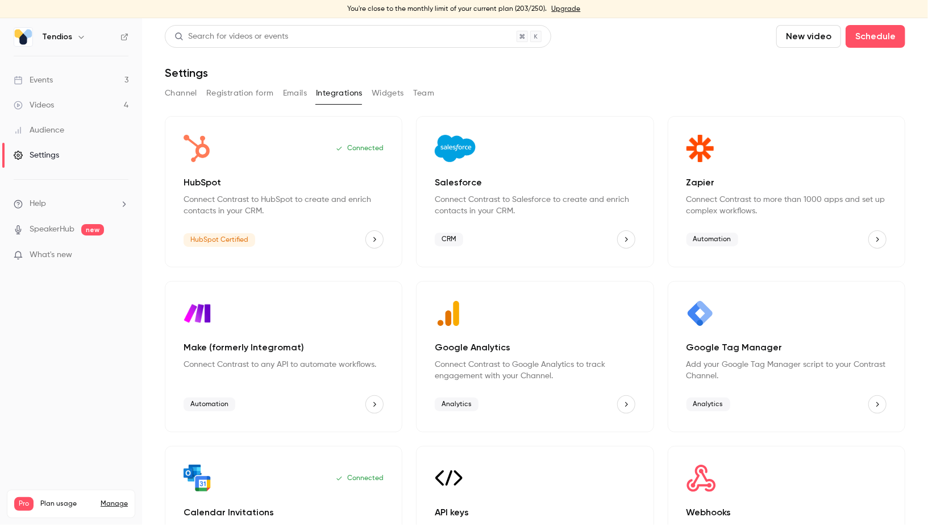
click at [385, 94] on button "Widgets" at bounding box center [388, 93] width 32 height 18
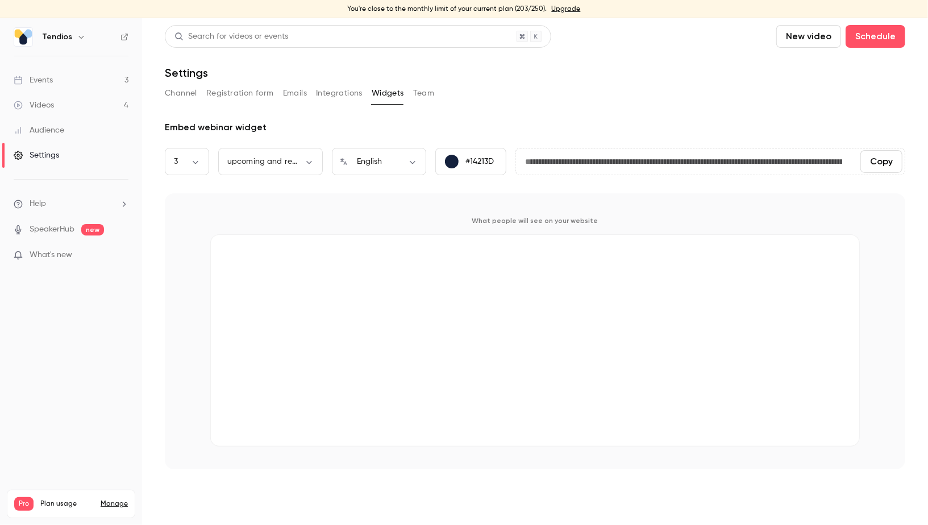
click at [418, 94] on button "Team" at bounding box center [424, 93] width 22 height 18
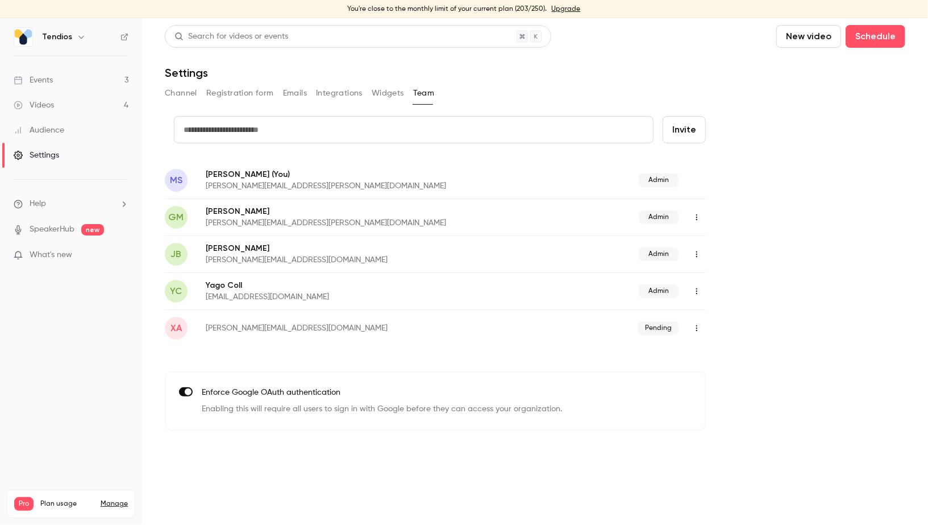
click at [698, 217] on icon "button" at bounding box center [696, 217] width 9 height 8
click at [698, 217] on div at bounding box center [464, 262] width 928 height 525
click at [54, 196] on ul "Help SpeakerHub new What's new" at bounding box center [71, 231] width 142 height 102
click at [63, 205] on li "Help" at bounding box center [71, 204] width 115 height 12
click at [184, 221] on span "Help center" at bounding box center [177, 225] width 43 height 12
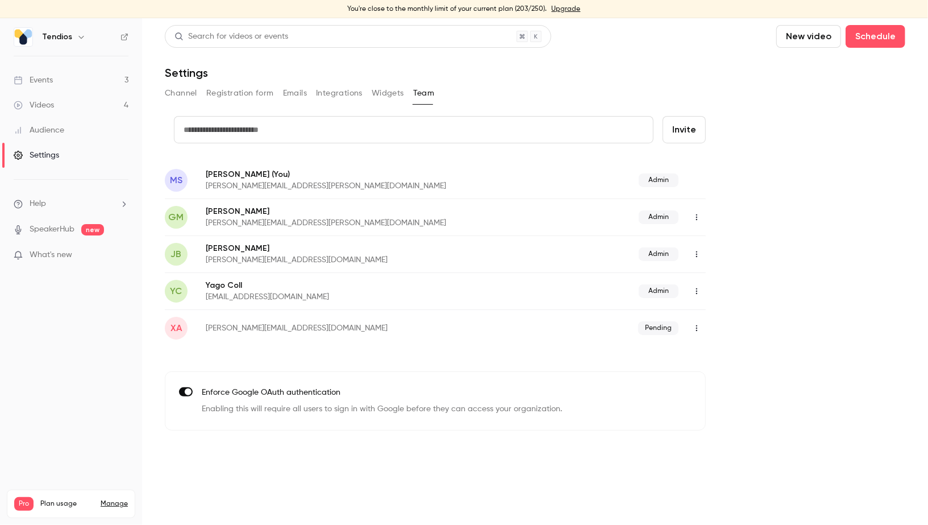
click at [71, 78] on link "Events 3" at bounding box center [71, 80] width 142 height 25
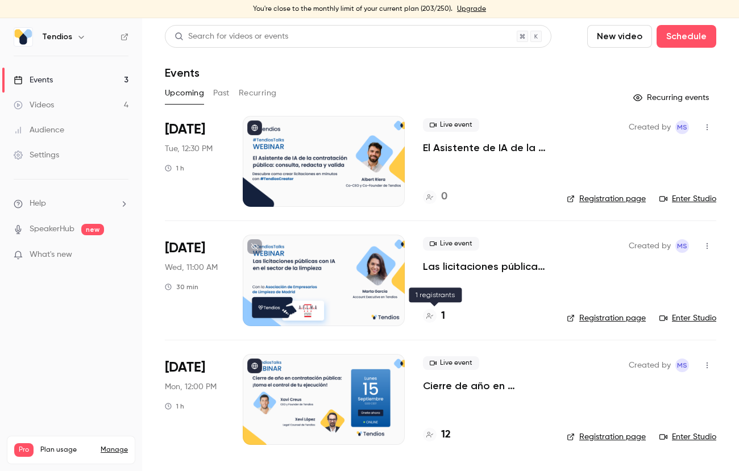
click at [439, 309] on div "1" at bounding box center [434, 316] width 22 height 15
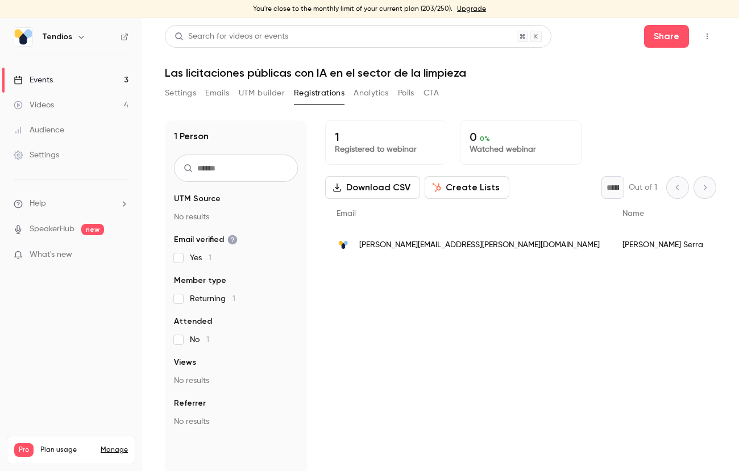
click at [115, 80] on link "Events 3" at bounding box center [71, 80] width 142 height 25
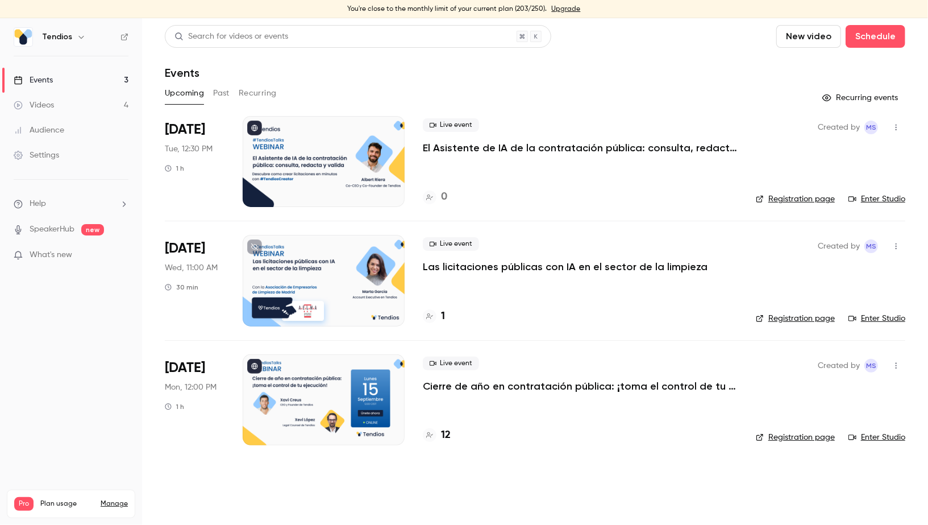
click at [110, 77] on link "Events 3" at bounding box center [71, 80] width 142 height 25
